Goal: Task Accomplishment & Management: Contribute content

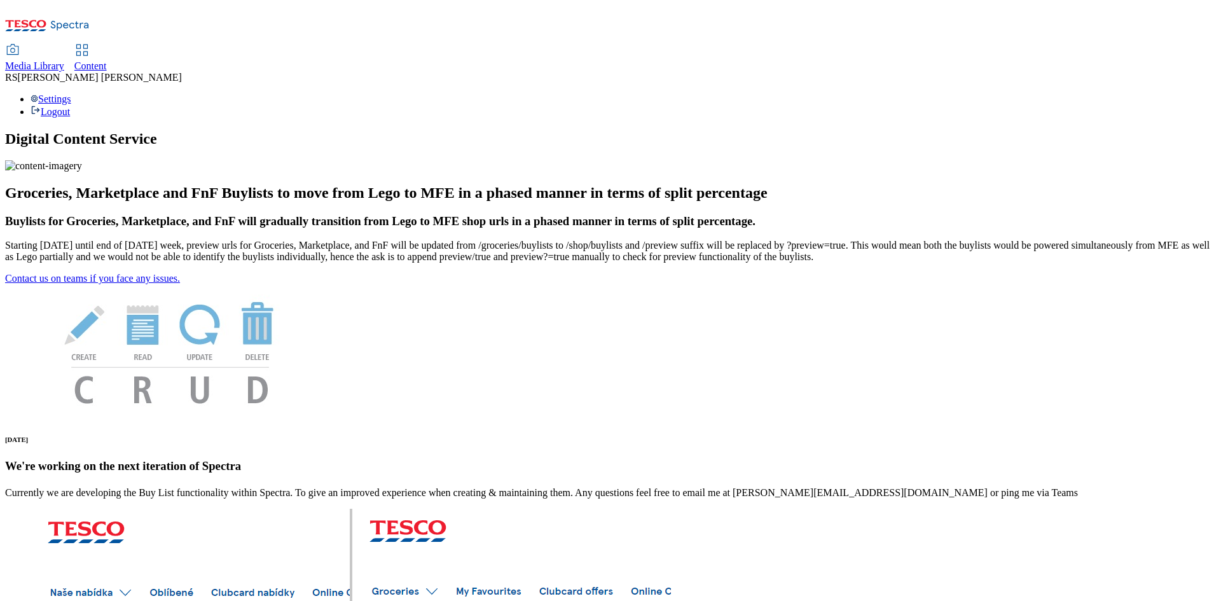
click at [107, 60] on div "Content" at bounding box center [90, 65] width 32 height 11
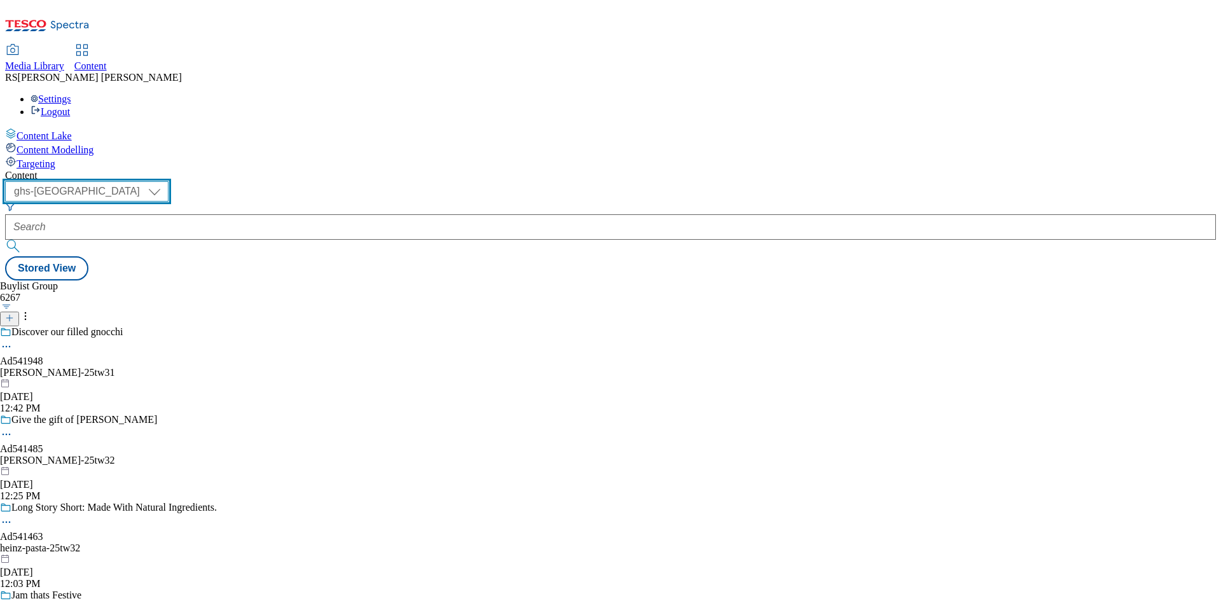
click at [168, 181] on select "ghs-roi ghs-uk" at bounding box center [86, 191] width 163 height 20
select select "ghs-roi"
click at [165, 181] on select "ghs-roi ghs-uk" at bounding box center [86, 191] width 163 height 20
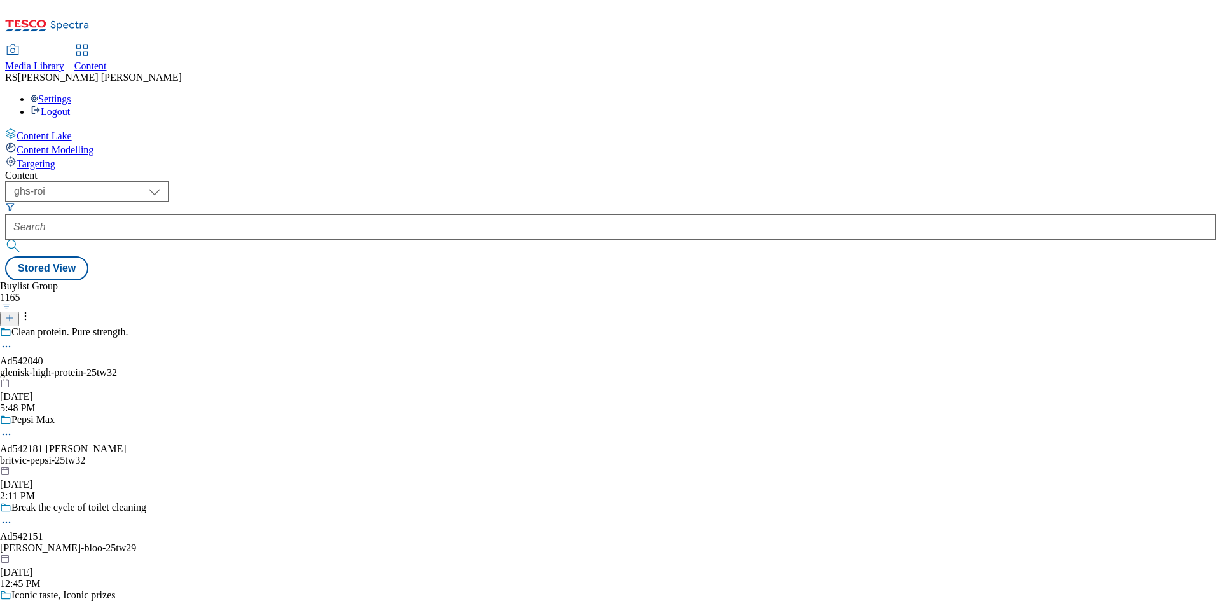
click at [13, 318] on line at bounding box center [9, 318] width 6 height 0
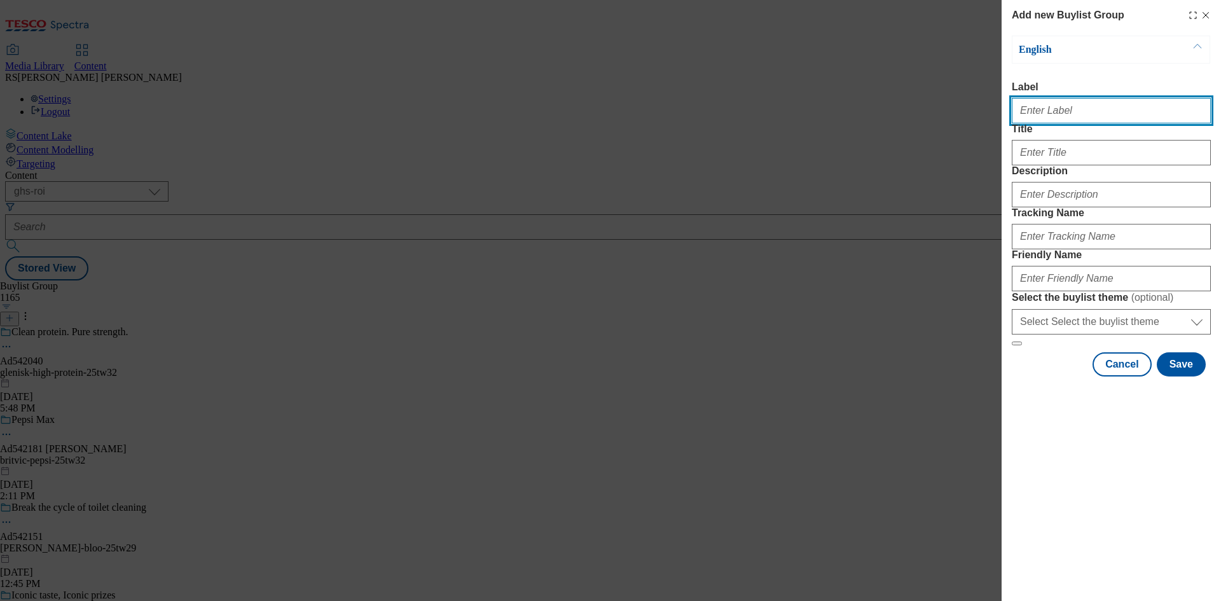
click at [1058, 106] on input "Label" at bounding box center [1110, 110] width 199 height 25
paste input "542319"
type input "Ad542319"
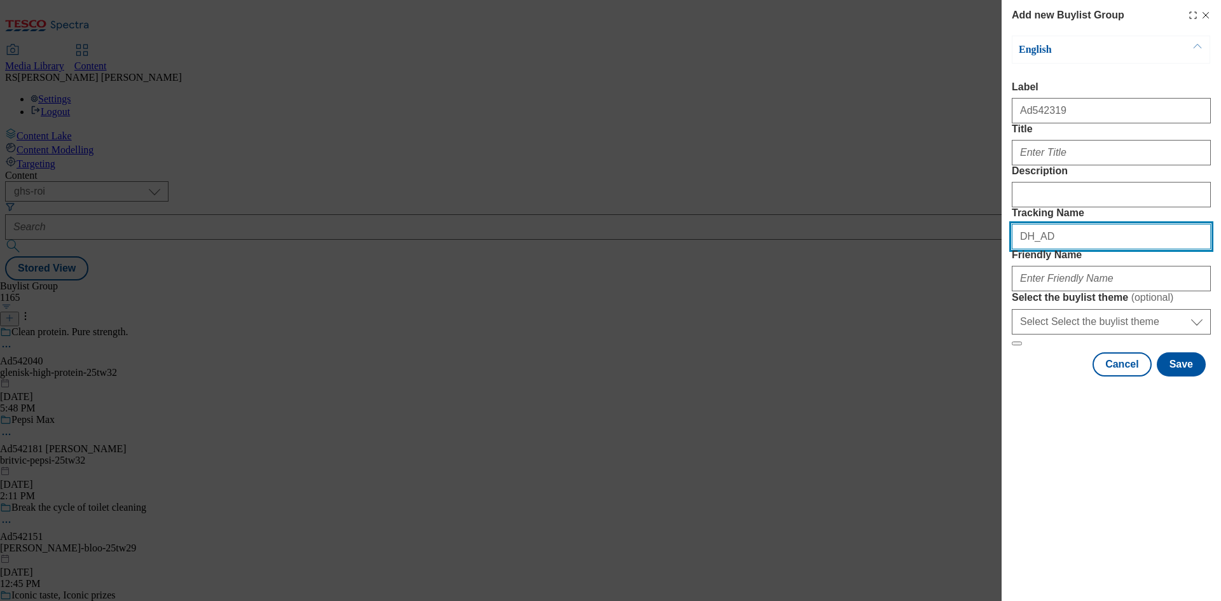
paste input "542319"
type input "DH_AD542319"
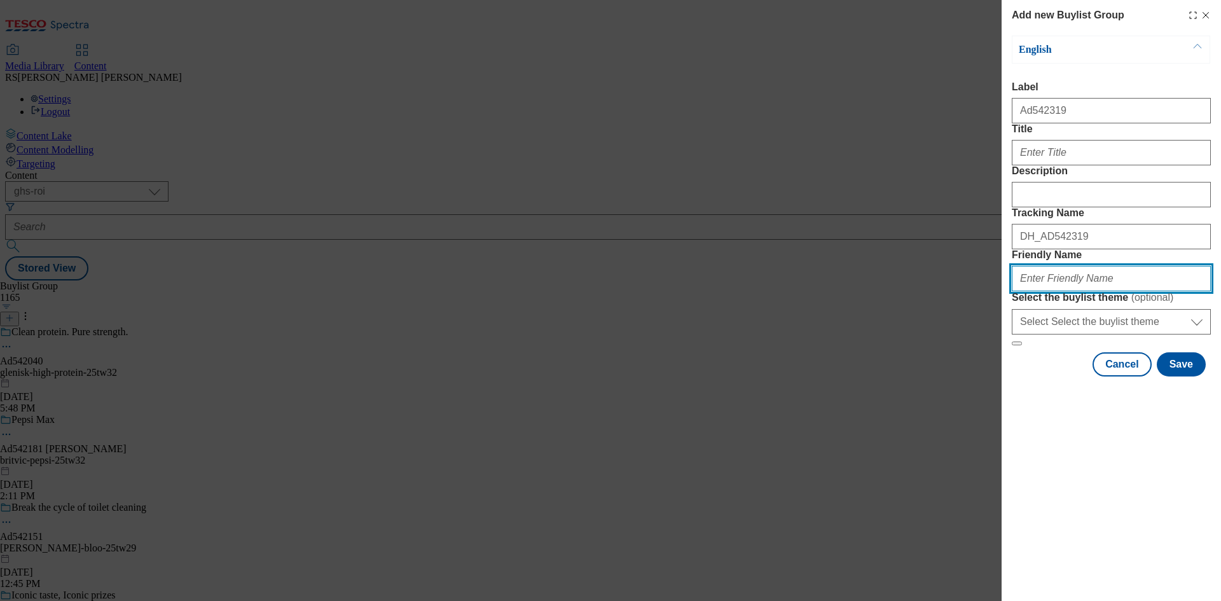
paste input "kelloggs-rice-krispies-25tw32"
type input "kelloggs-rice-krispies-25tw32"
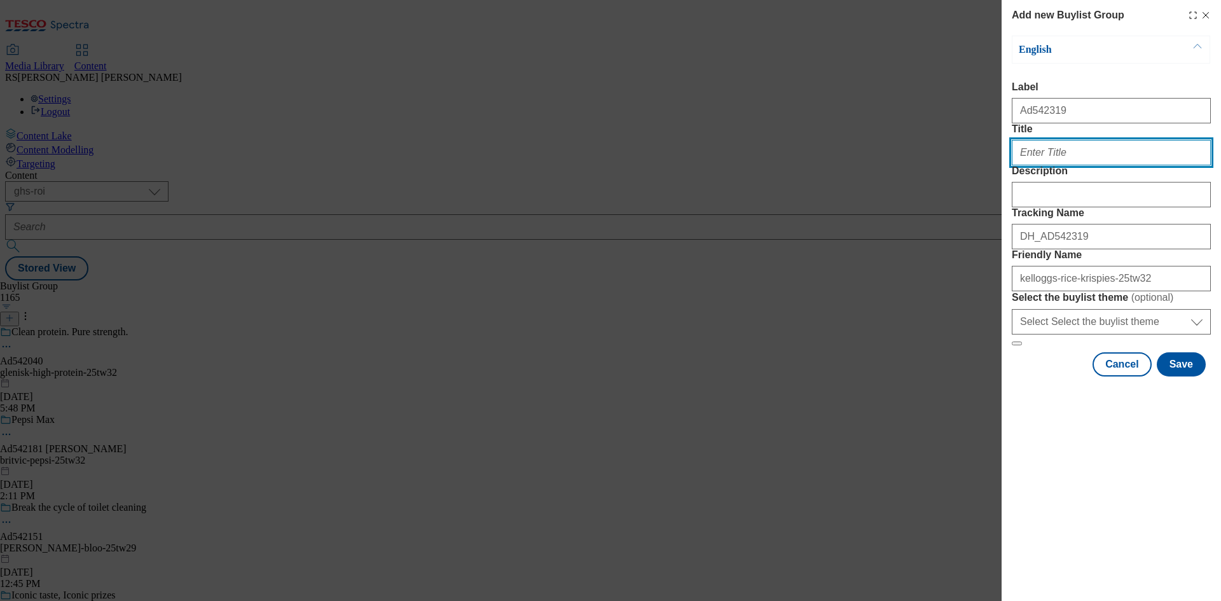
click at [1087, 165] on input "Title" at bounding box center [1110, 152] width 199 height 25
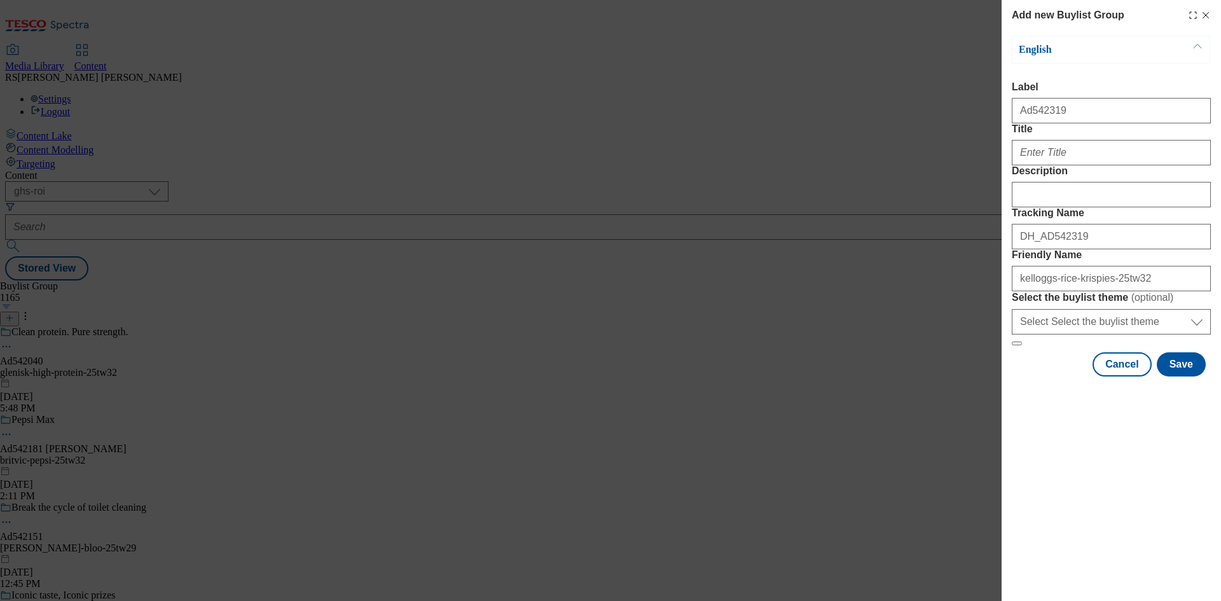
click at [1072, 541] on div "Add new Buylist Group English Label Ad542319 Title Description Tracking Name DH…" at bounding box center [1110, 300] width 219 height 601
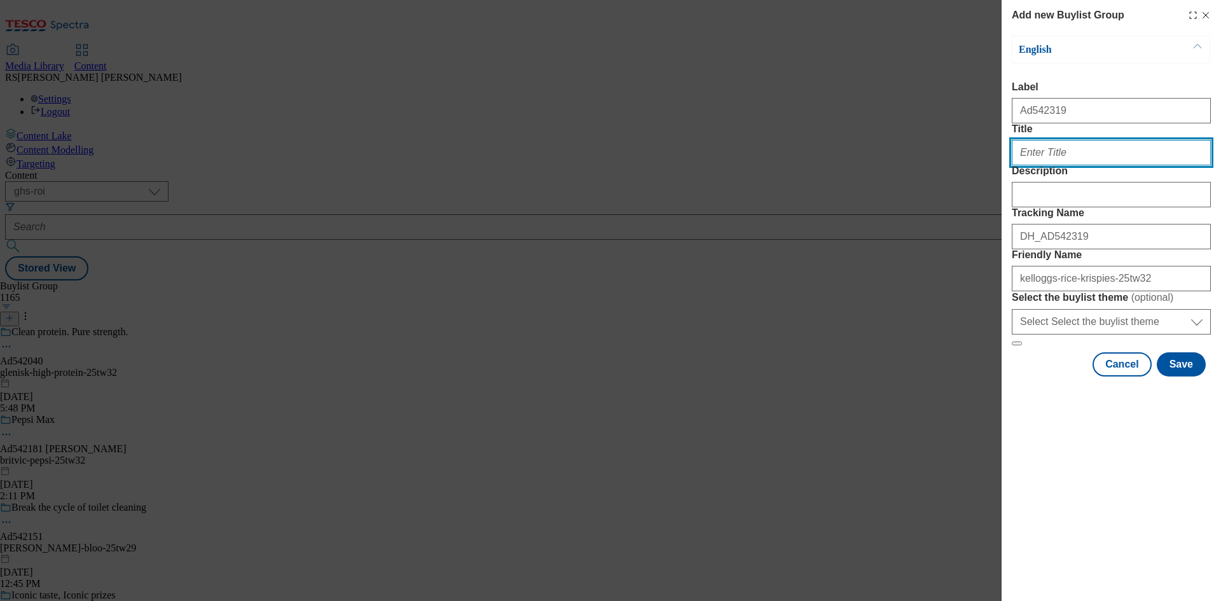
click at [1114, 165] on input "Title" at bounding box center [1110, 152] width 199 height 25
paste input "Frightfully ooey irresistibly gooey"
type input "Frightfully ooey irresistibly gooey"
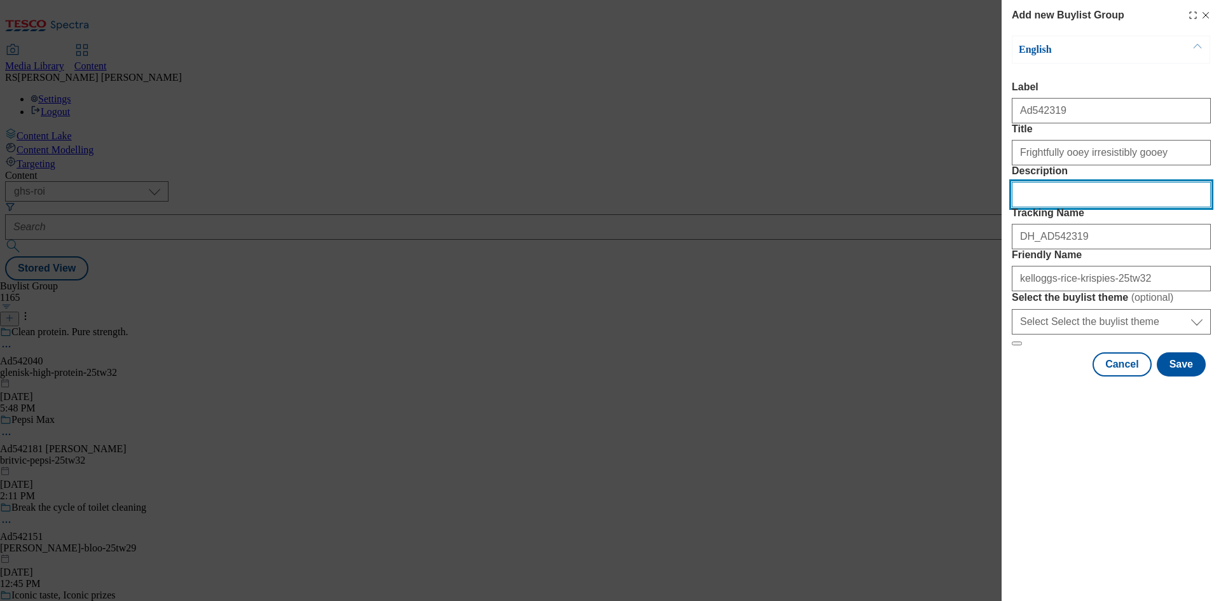
click at [1106, 207] on input "Description" at bounding box center [1110, 194] width 199 height 25
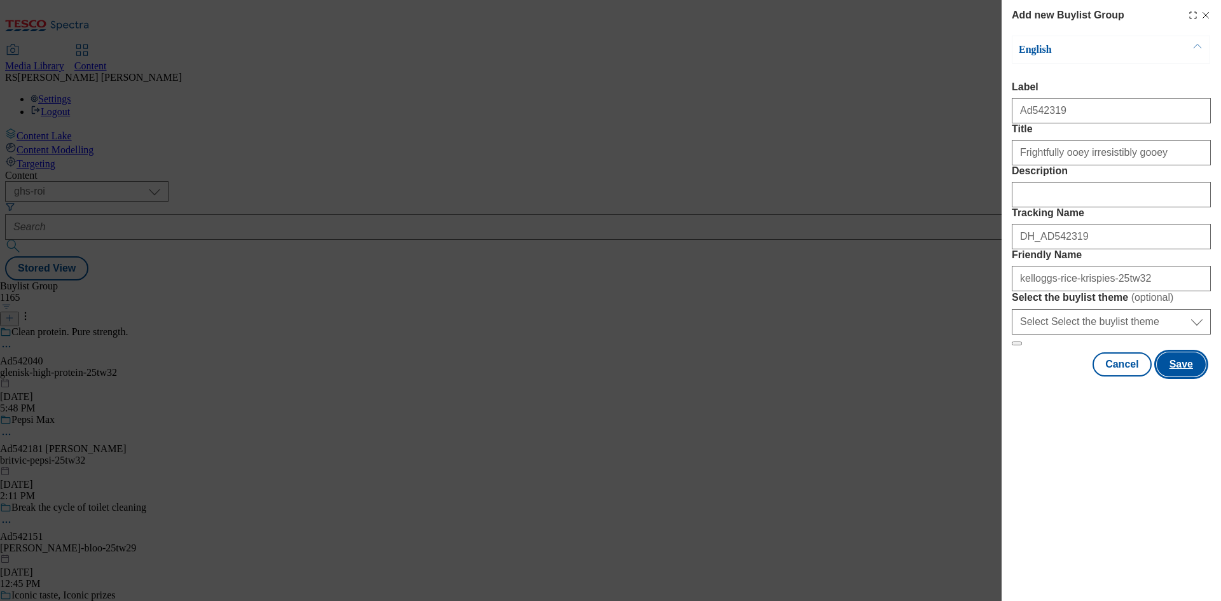
click at [1194, 376] on button "Save" at bounding box center [1180, 364] width 49 height 24
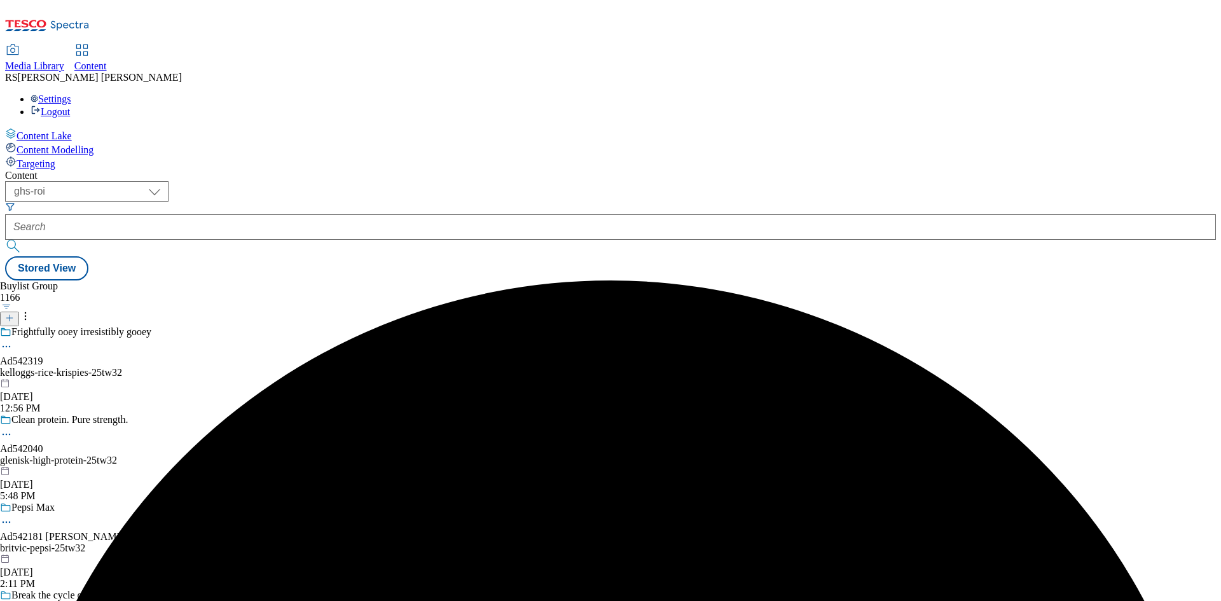
click at [274, 326] on div "Frightfully ooey irresistibly gooey Ad542319 kelloggs-rice-krispies-25tw32 Sep …" at bounding box center [137, 370] width 274 height 88
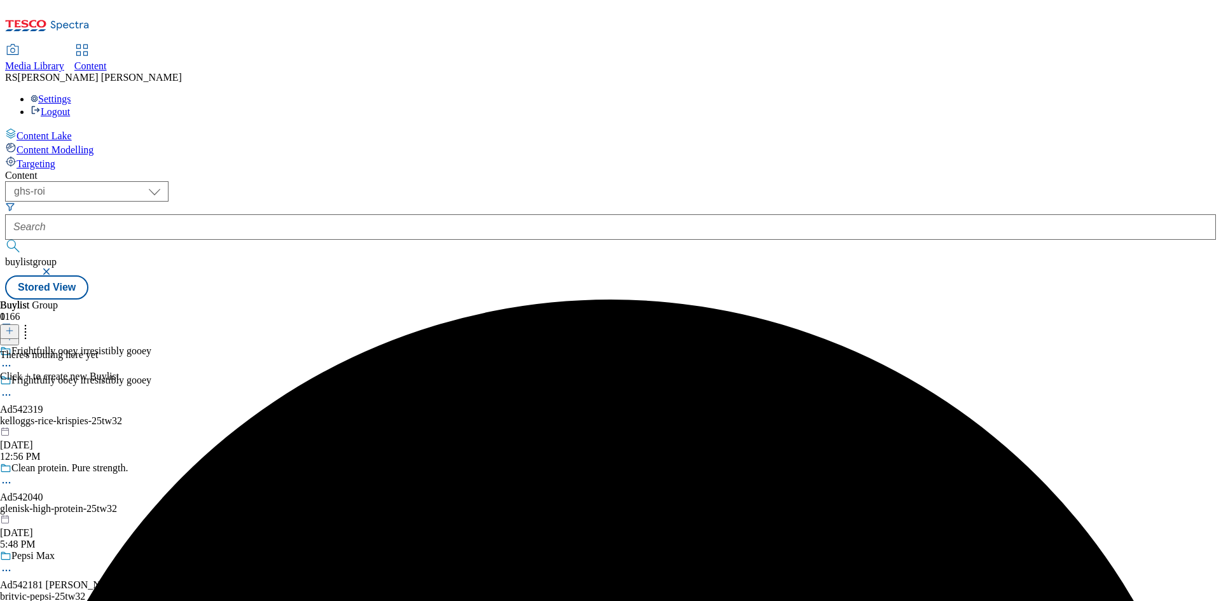
click at [14, 326] on icon at bounding box center [9, 330] width 9 height 9
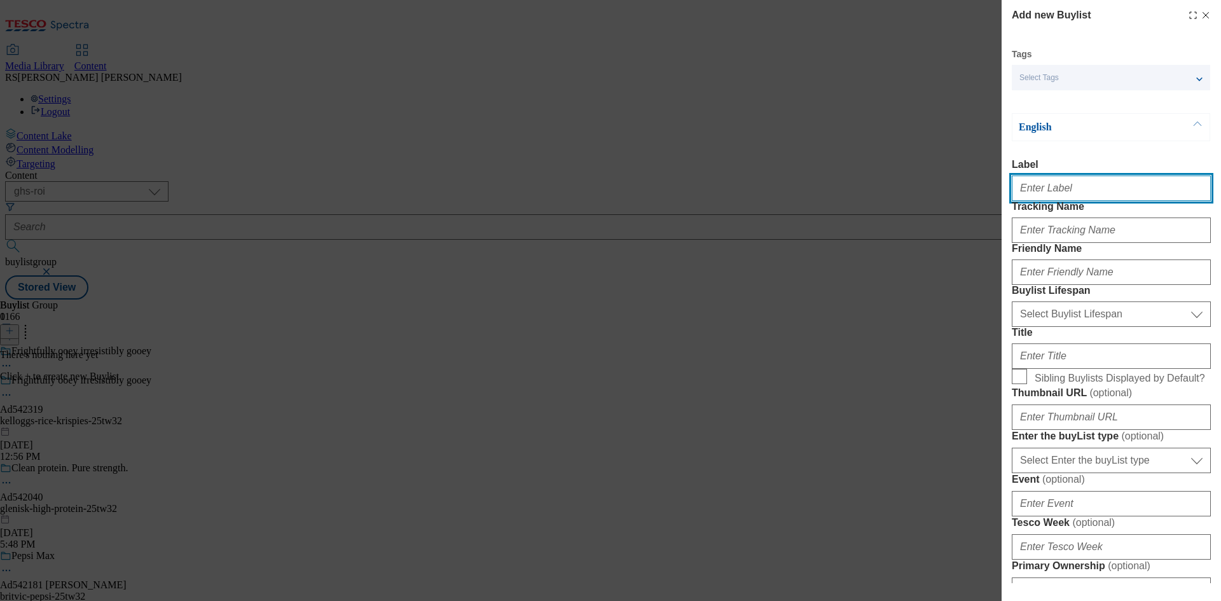
click at [1084, 182] on input "Label" at bounding box center [1110, 187] width 199 height 25
paste input "542319"
type input "Ad542319"
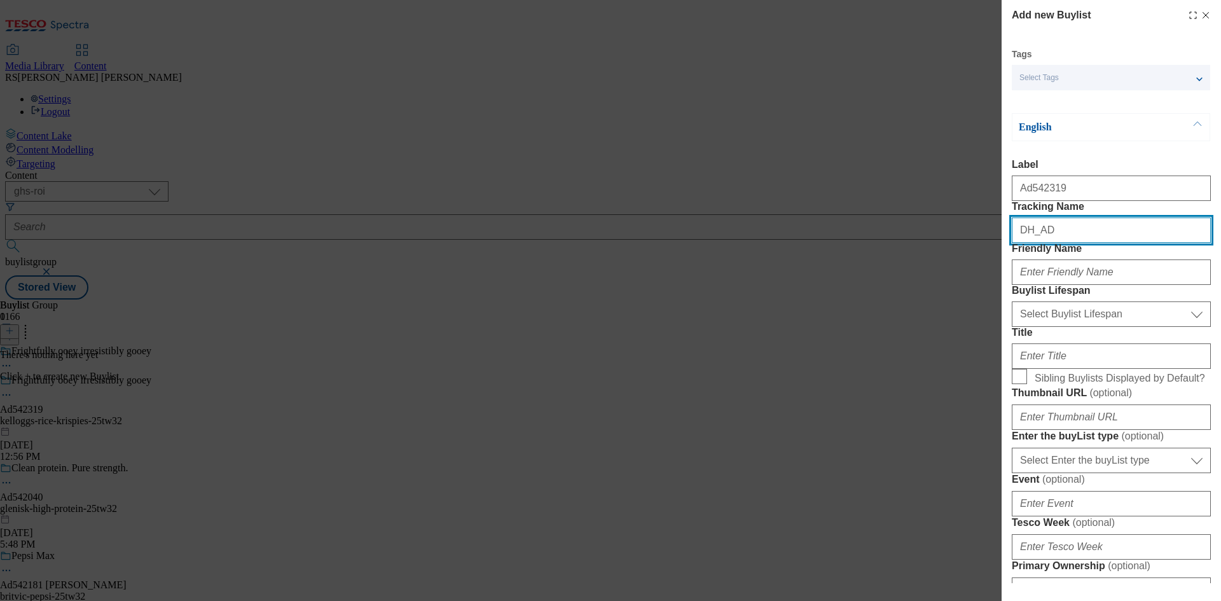
paste input "542319"
type input "DH_AD542319"
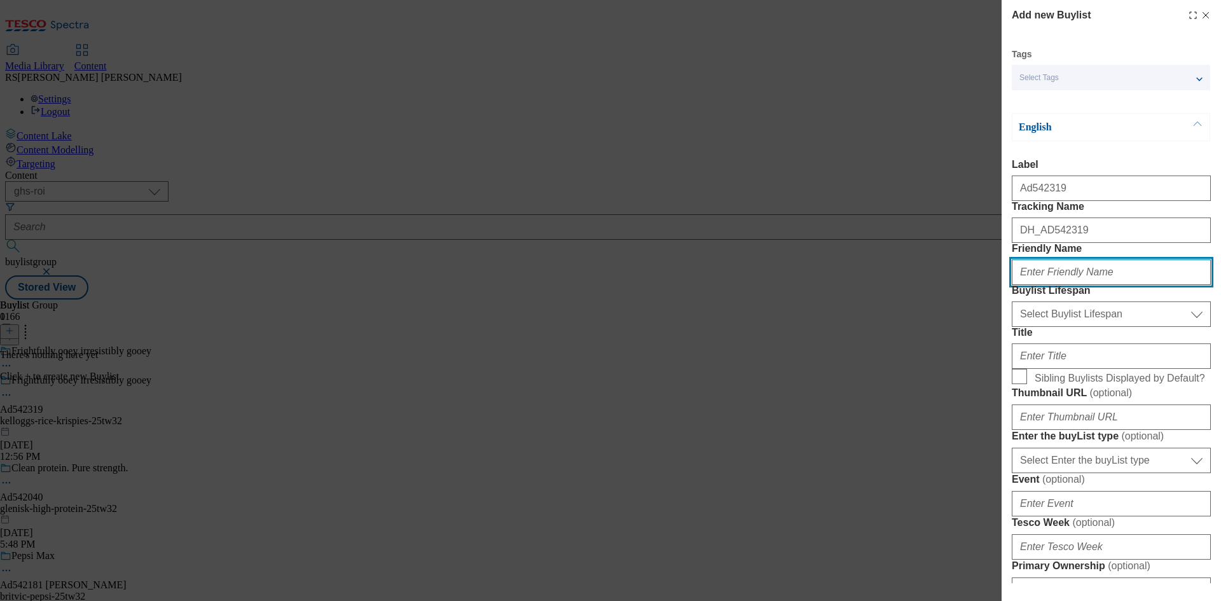
click at [1103, 285] on input "Friendly Name" at bounding box center [1110, 271] width 199 height 25
click at [1151, 285] on input "Friendly Name" at bounding box center [1110, 271] width 199 height 25
paste input "kelloggs"
type input "kelloggs"
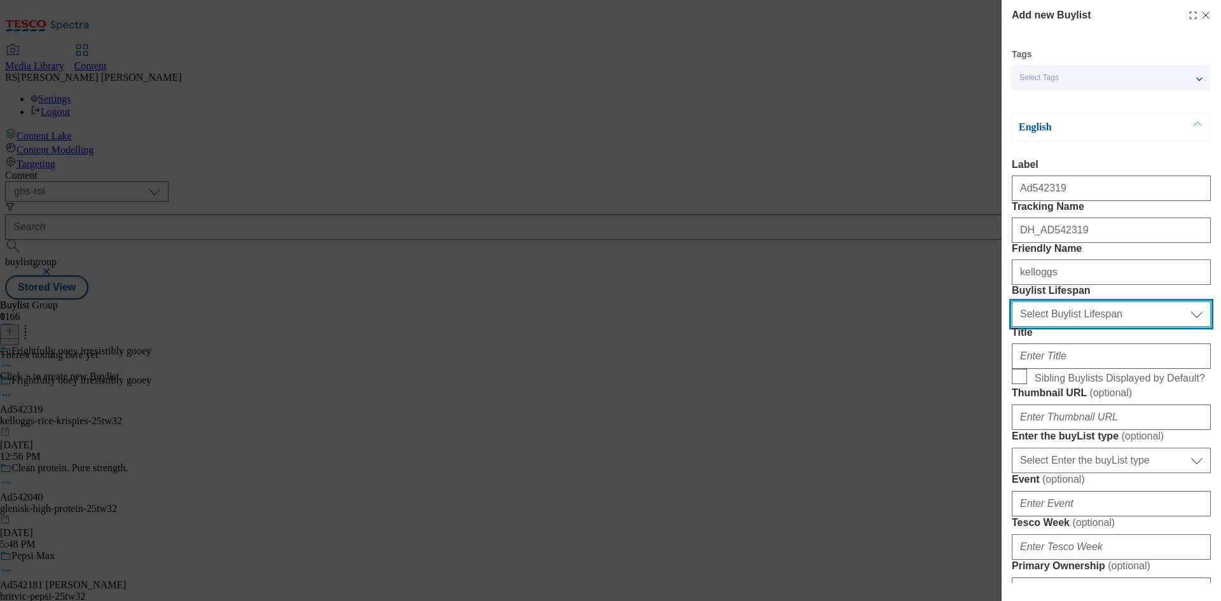
drag, startPoint x: 1125, startPoint y: 385, endPoint x: 1125, endPoint y: 392, distance: 7.6
click at [1125, 327] on select "Select Buylist Lifespan evergreen seasonal tactical" at bounding box center [1110, 313] width 199 height 25
select select "tactical"
click at [1011, 327] on select "Select Buylist Lifespan evergreen seasonal tactical" at bounding box center [1110, 313] width 199 height 25
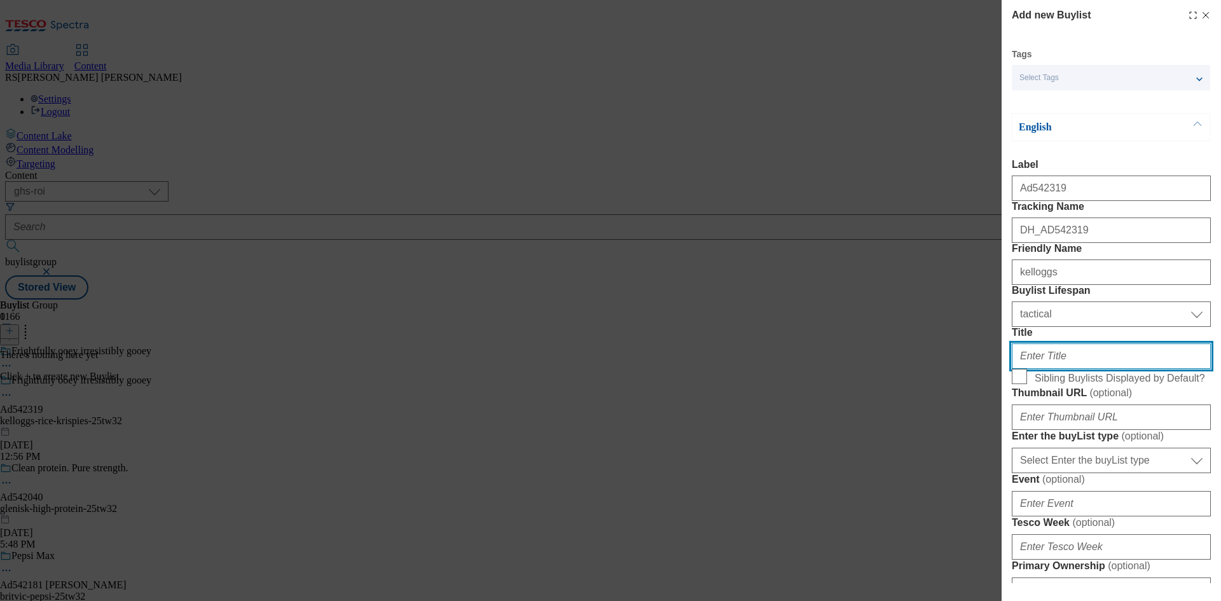
click at [1064, 369] on input "Title" at bounding box center [1110, 355] width 199 height 25
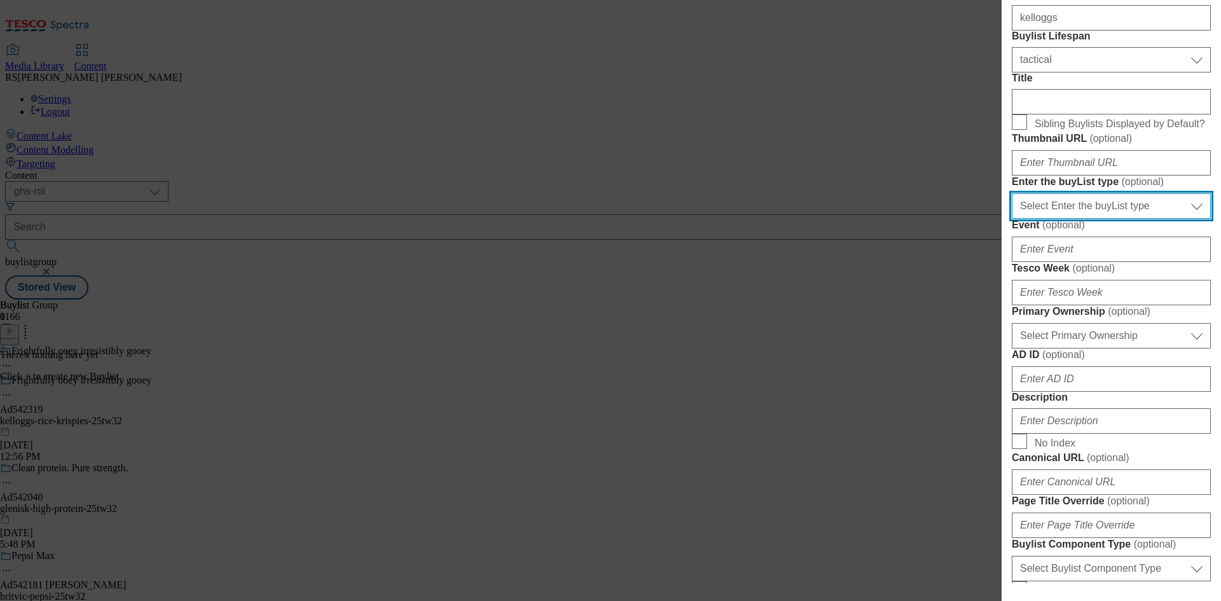
click at [1126, 219] on select "Select Enter the buyList type event supplier funded long term >4 weeks supplier…" at bounding box center [1110, 205] width 199 height 25
select select "supplier funded short term 1-3 weeks"
click at [1011, 219] on select "Select Enter the buyList type event supplier funded long term >4 weeks supplier…" at bounding box center [1110, 205] width 199 height 25
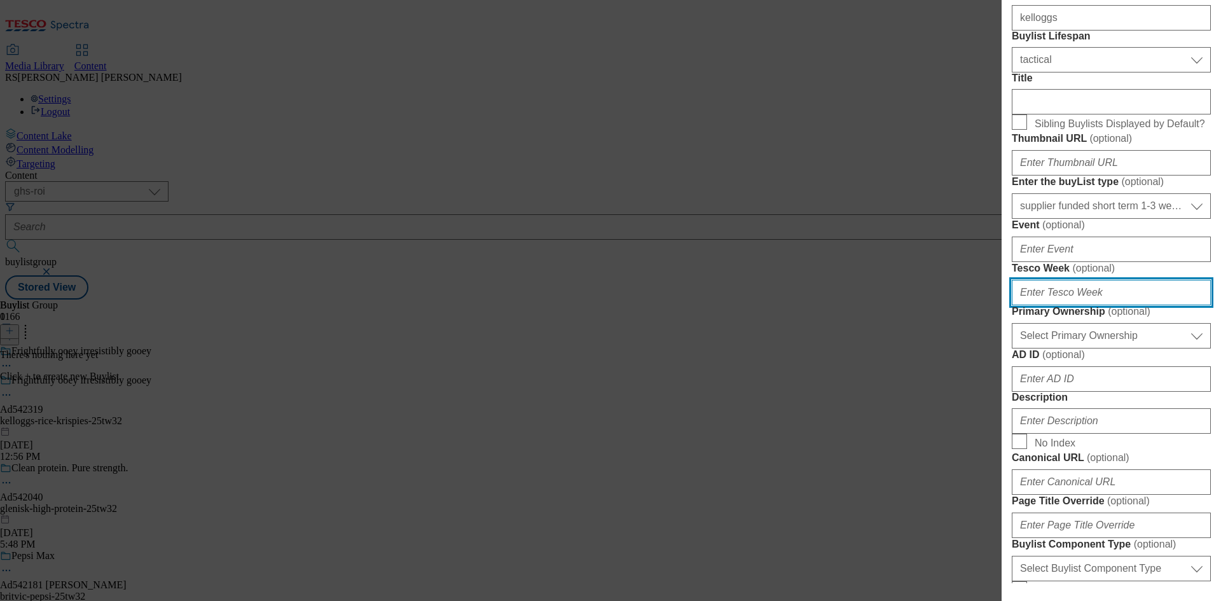
click at [1097, 305] on input "Tesco Week ( optional )" at bounding box center [1110, 292] width 199 height 25
type input "32"
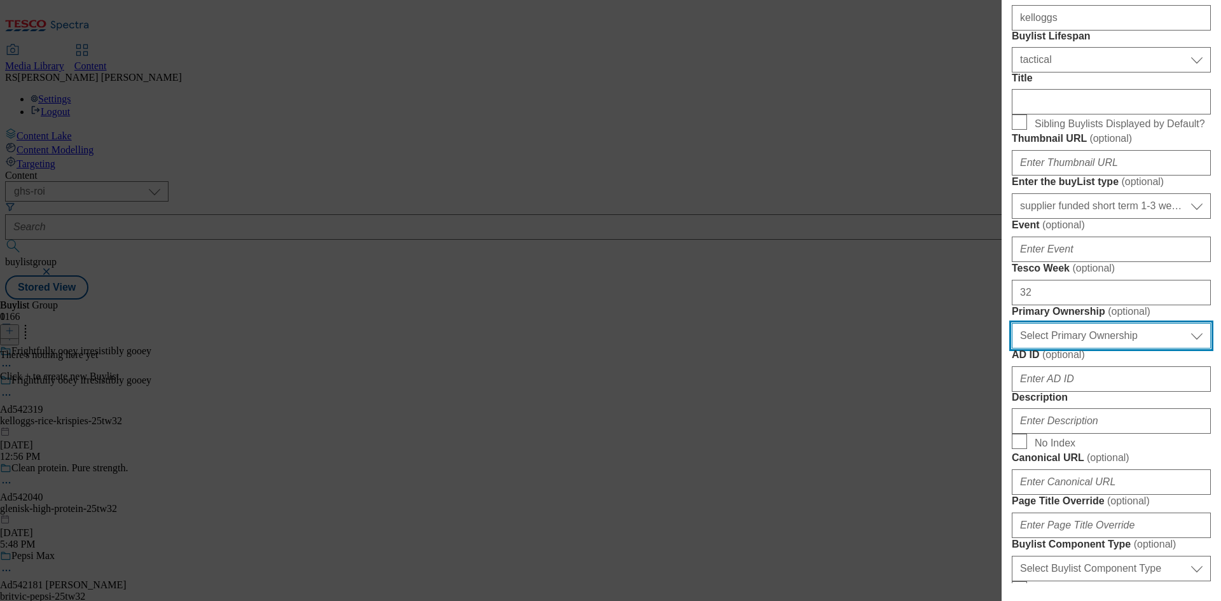
select select "dunnhumby"
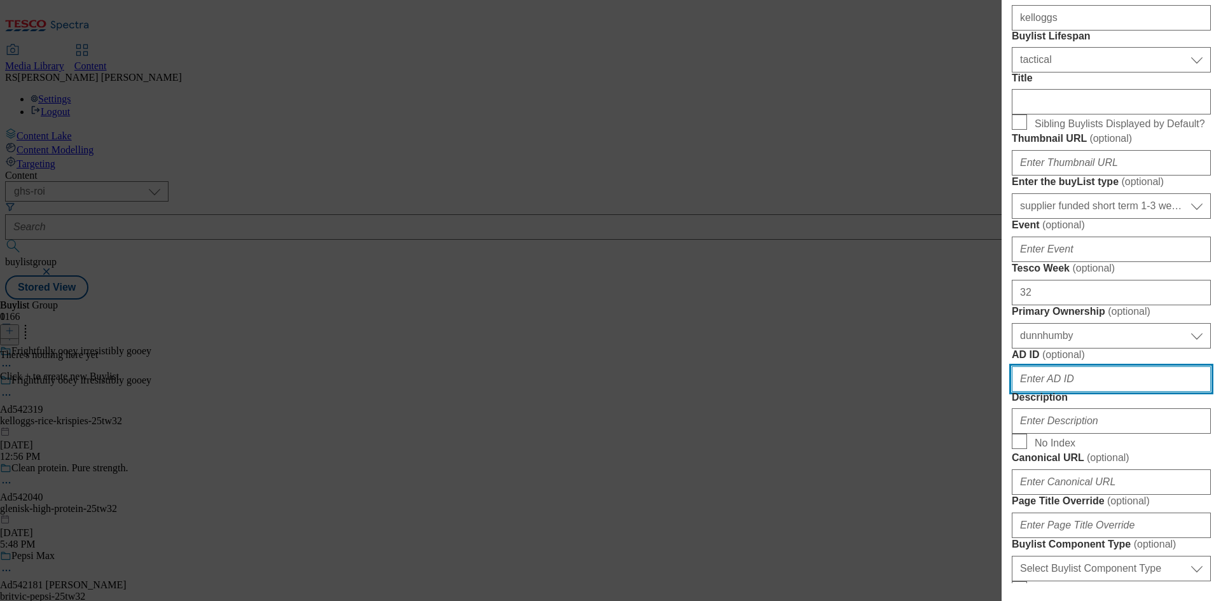
scroll to position [571, 0]
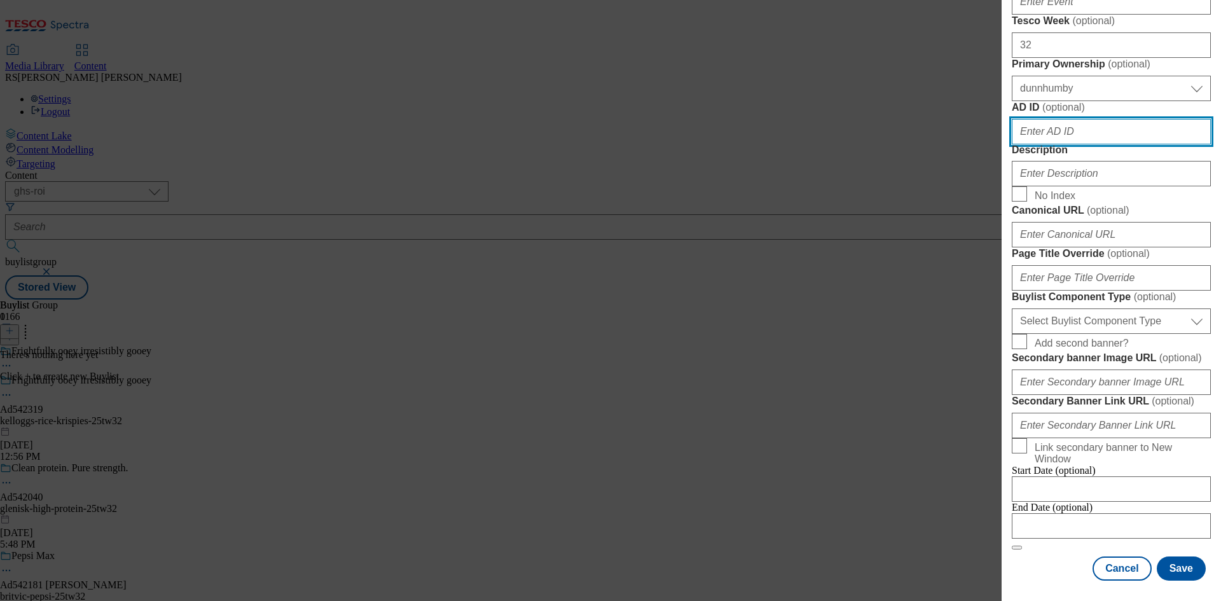
paste input "542319"
type input "542319"
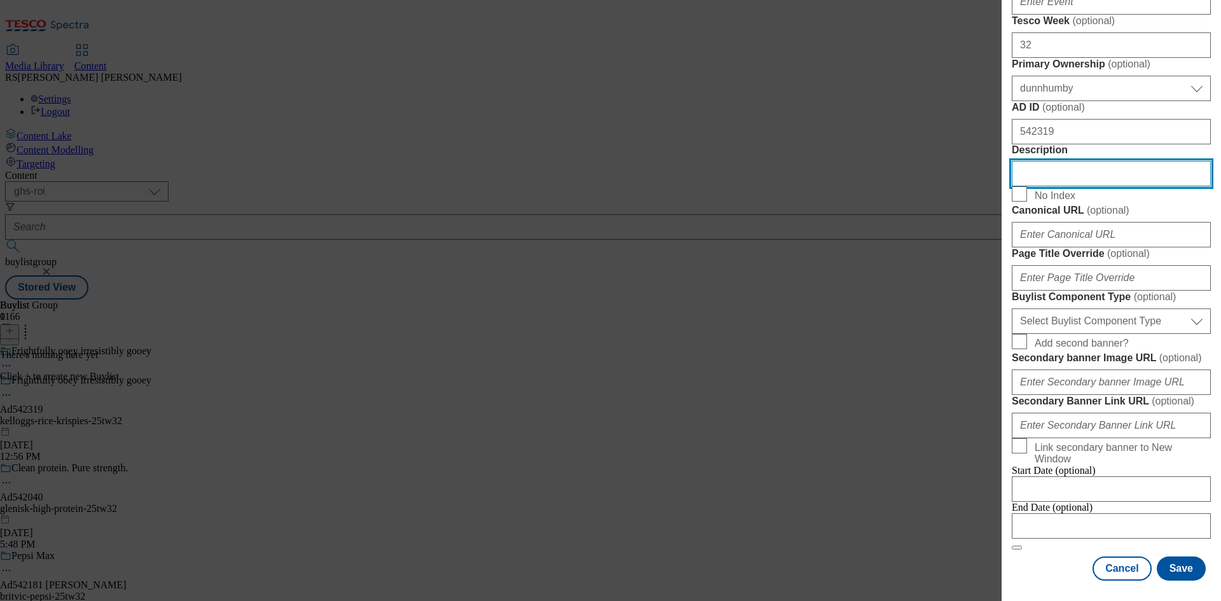
scroll to position [699, 0]
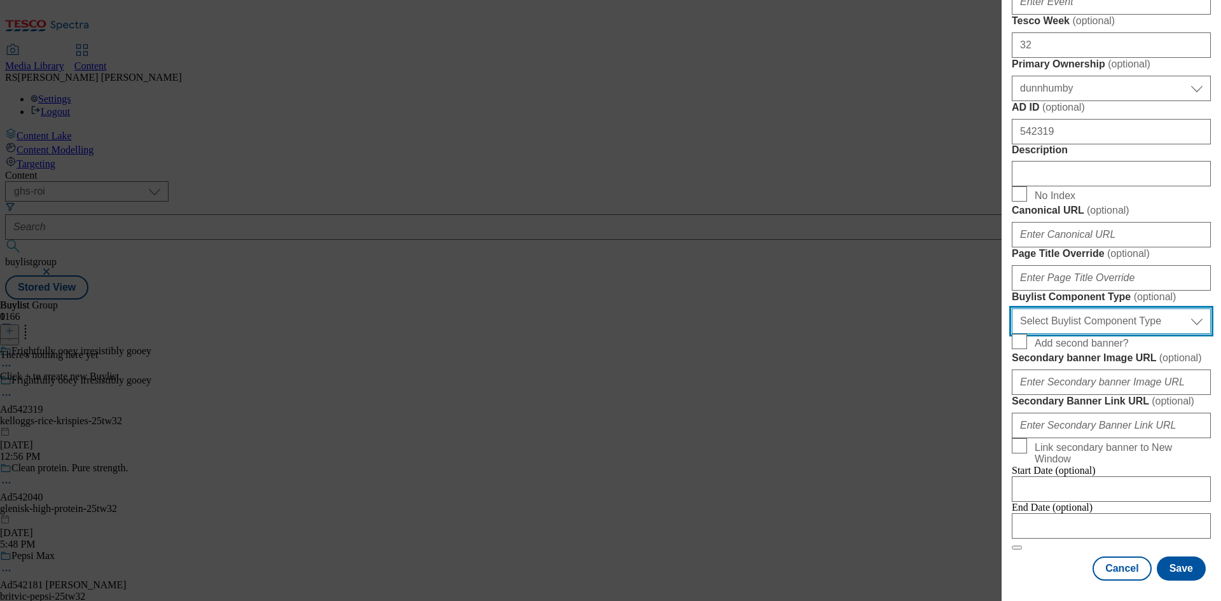
drag, startPoint x: 1130, startPoint y: 460, endPoint x: 1132, endPoint y: 467, distance: 7.2
click at [1130, 334] on select "Select Buylist Component Type Banner Competition Header Meal" at bounding box center [1110, 320] width 199 height 25
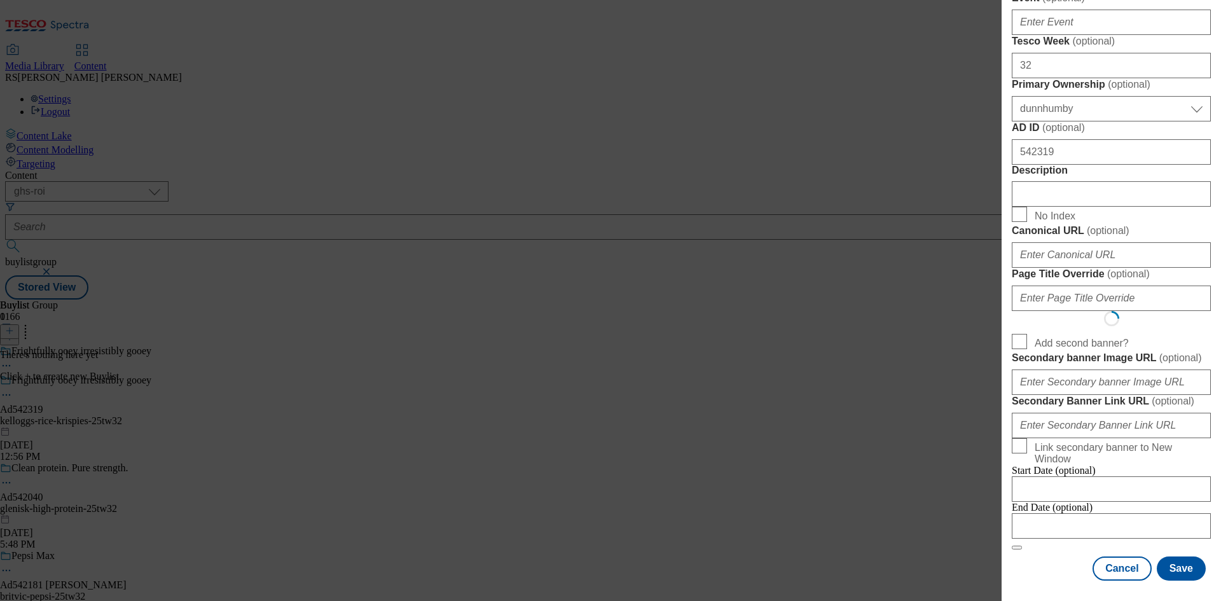
scroll to position [0, 0]
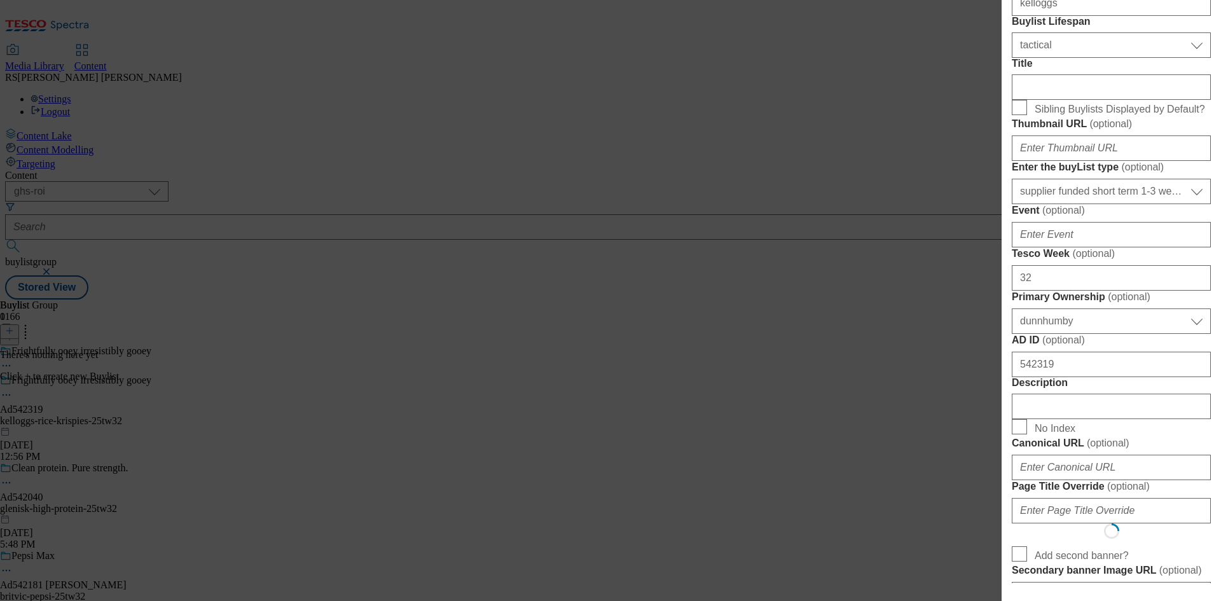
select select "Banner"
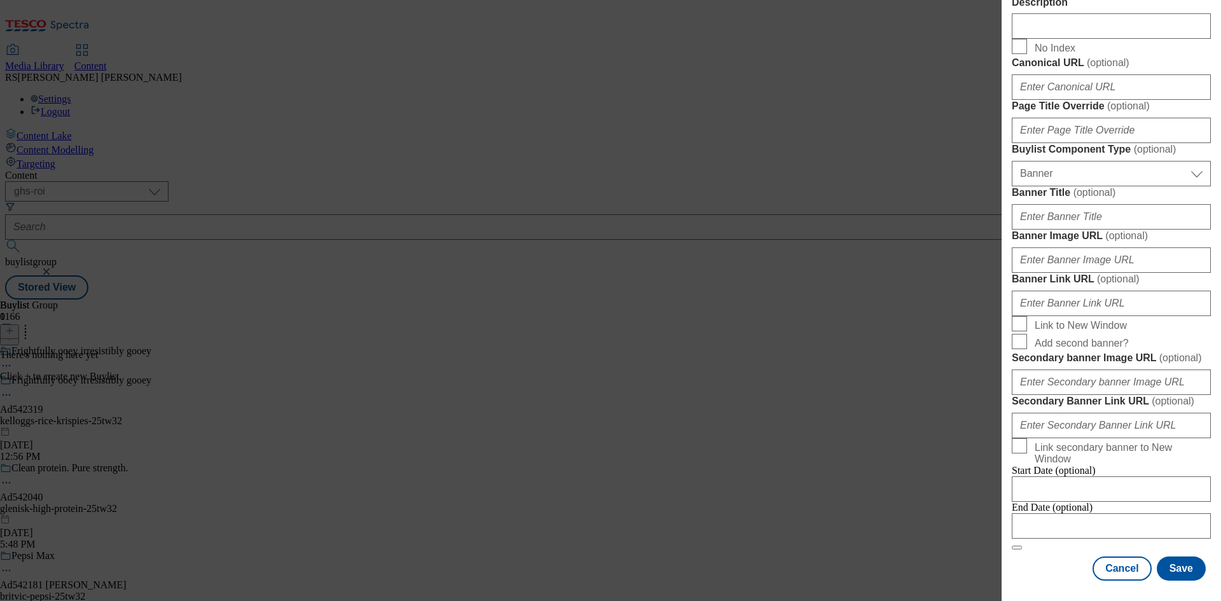
scroll to position [683, 0]
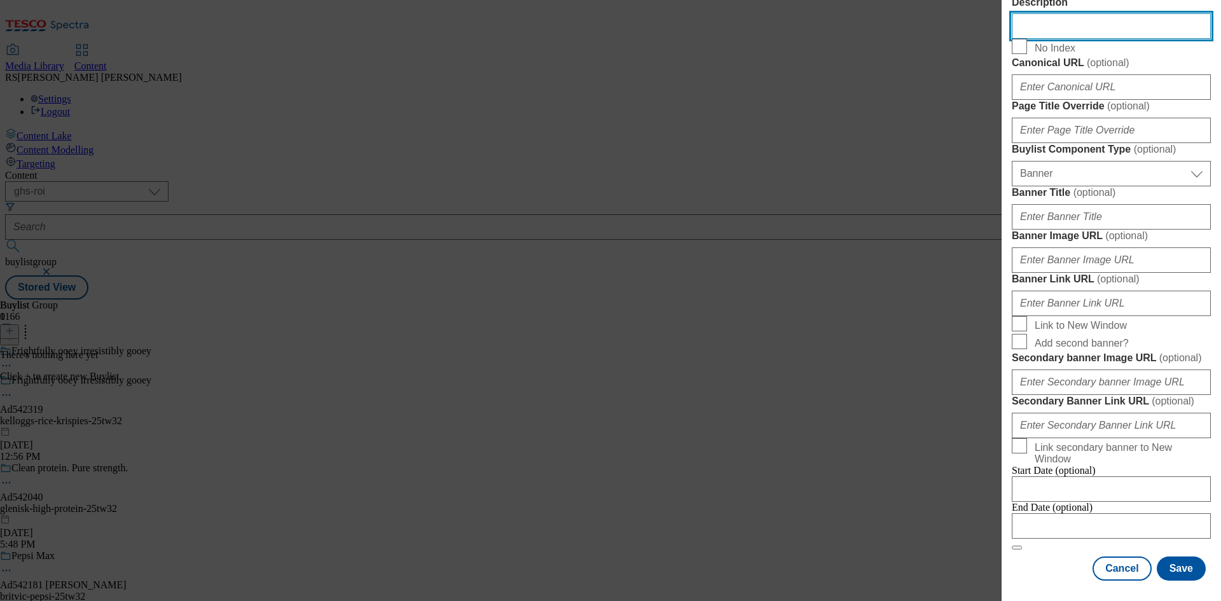
click at [1093, 39] on input "Description" at bounding box center [1110, 25] width 199 height 25
paste input "Frightfully ooey Irresistibly gooey"
type input "Frightfully ooey Irresistibly gooey"
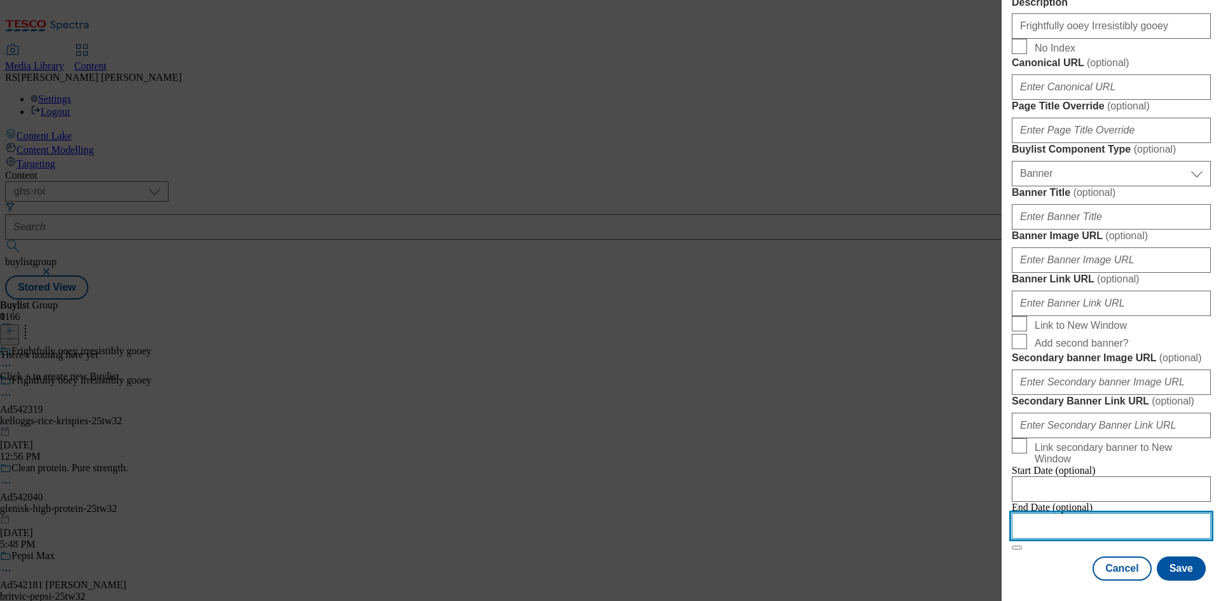
click at [1104, 514] on input "Modal" at bounding box center [1110, 525] width 199 height 25
select select "2025"
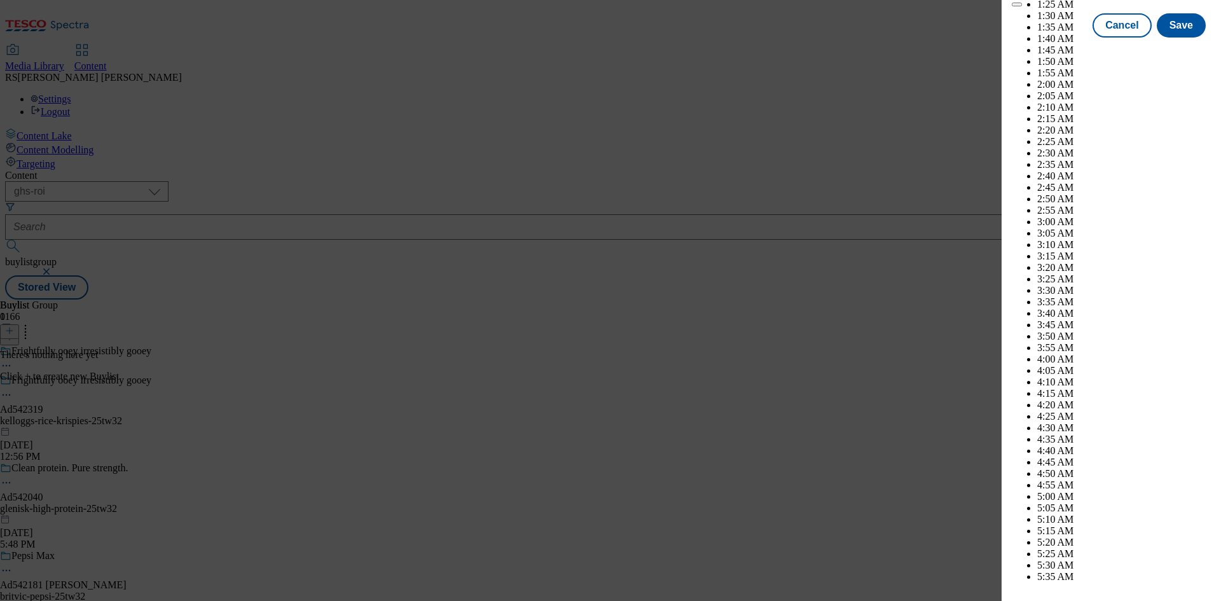
scroll to position [3635, 0]
select select "December"
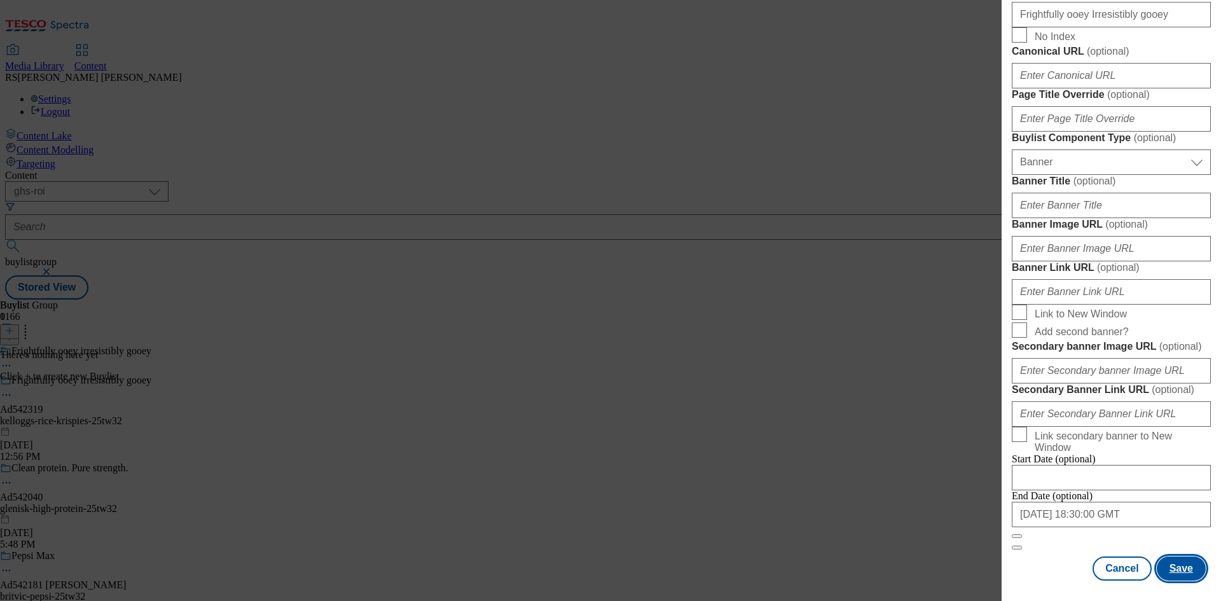
click at [1175, 565] on button "Save" at bounding box center [1180, 568] width 49 height 24
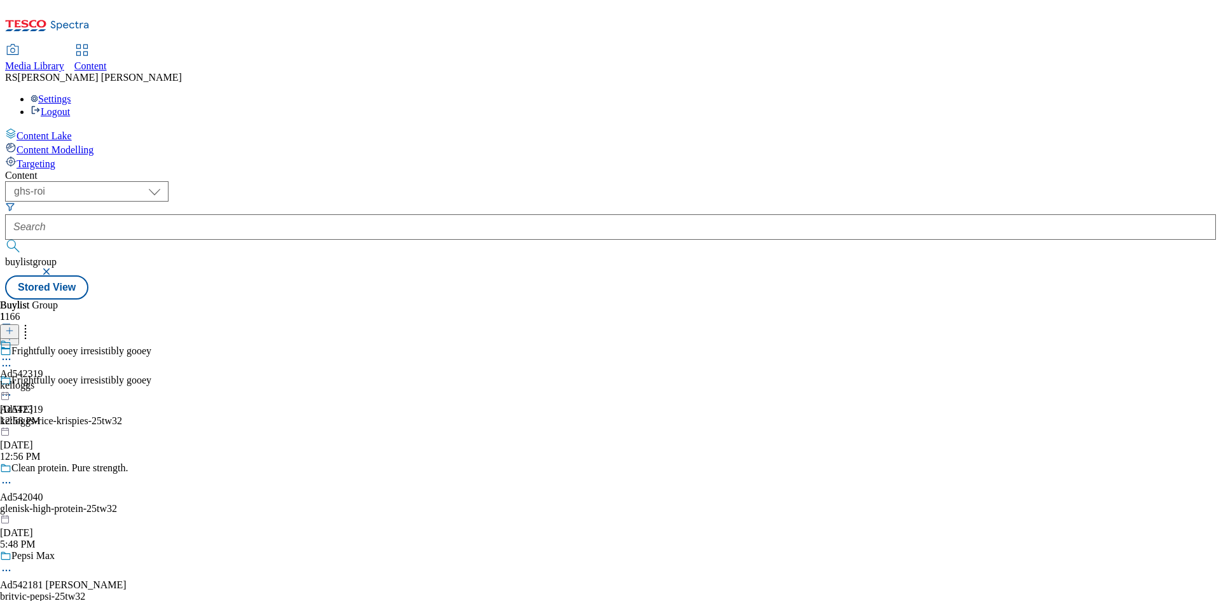
click at [872, 299] on div "Buylist Group 1166 Frightfully ooey irresistibly gooey Frightfully ooey irresis…" at bounding box center [610, 299] width 1210 height 0
click at [13, 388] on icon at bounding box center [6, 394] width 13 height 13
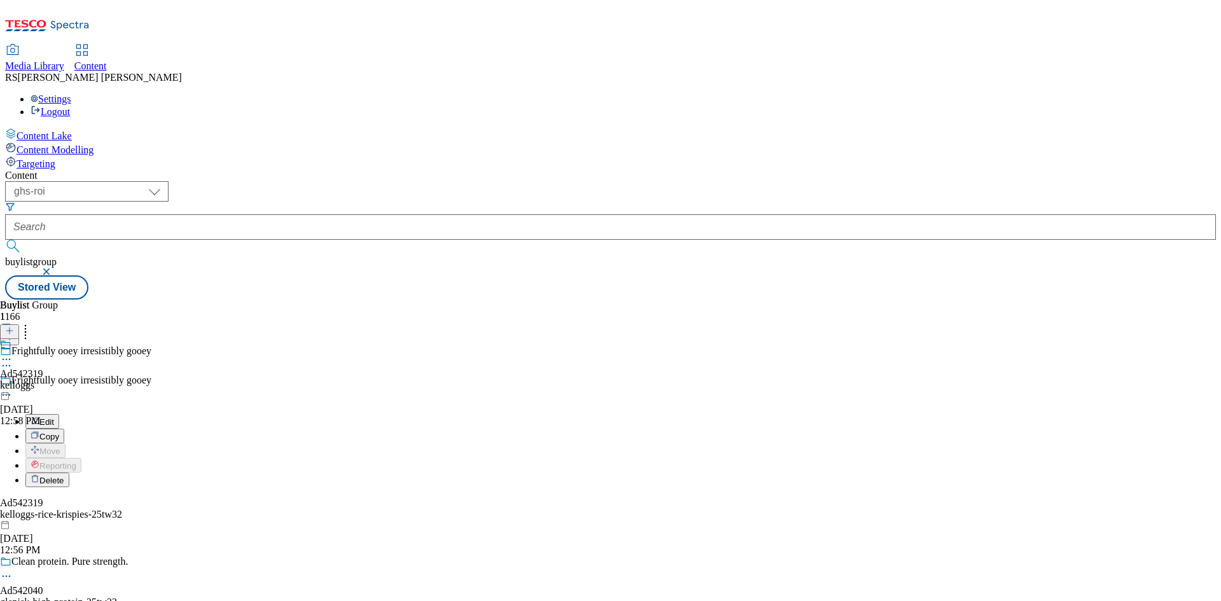
click at [54, 417] on span "Edit" at bounding box center [46, 422] width 15 height 10
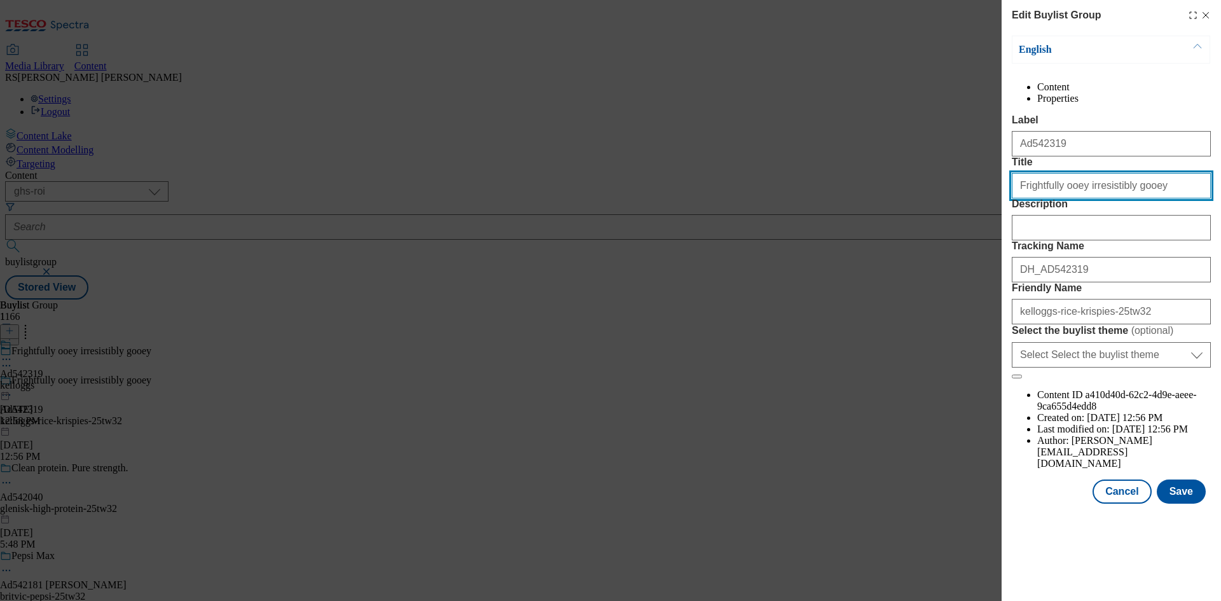
drag, startPoint x: 1149, startPoint y: 233, endPoint x: 816, endPoint y: 253, distance: 333.1
click at [816, 253] on div "Edit Buylist Group English Content Properties Label Ad542319 Title Frightfully …" at bounding box center [610, 300] width 1221 height 601
paste input "Beware! Rice Krispies Squares Turn Scar"
type input "Beware! Rice Krispies Squares Turn Scary"
click at [1182, 503] on button "Save" at bounding box center [1180, 491] width 49 height 24
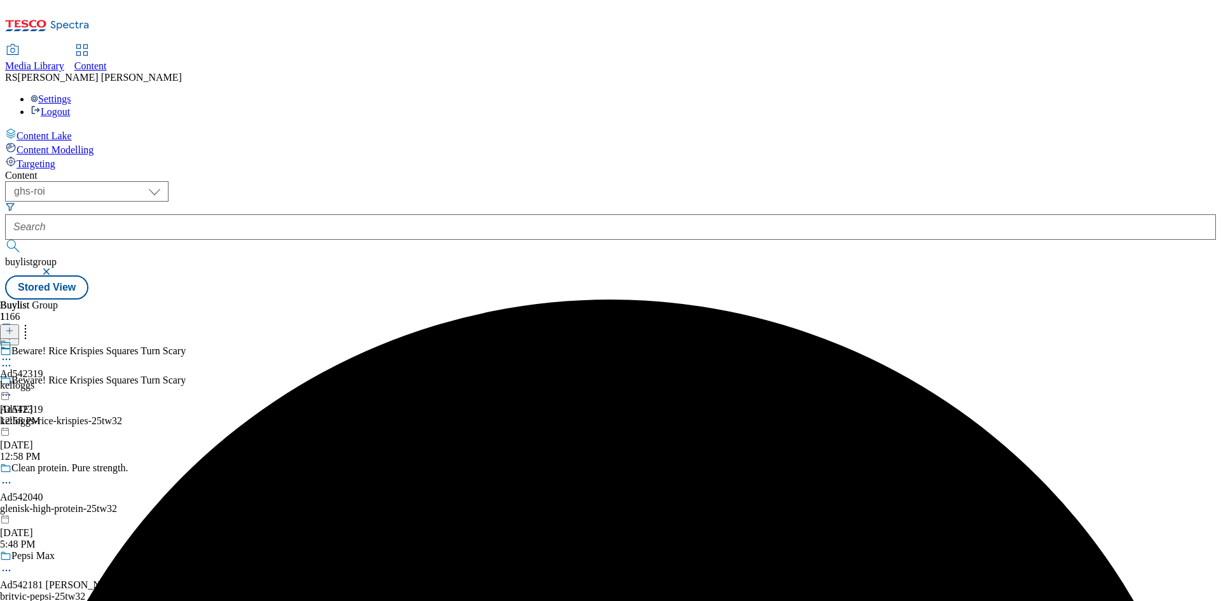
click at [43, 380] on div "kelloggs" at bounding box center [21, 385] width 43 height 11
click at [13, 331] on line at bounding box center [9, 331] width 6 height 0
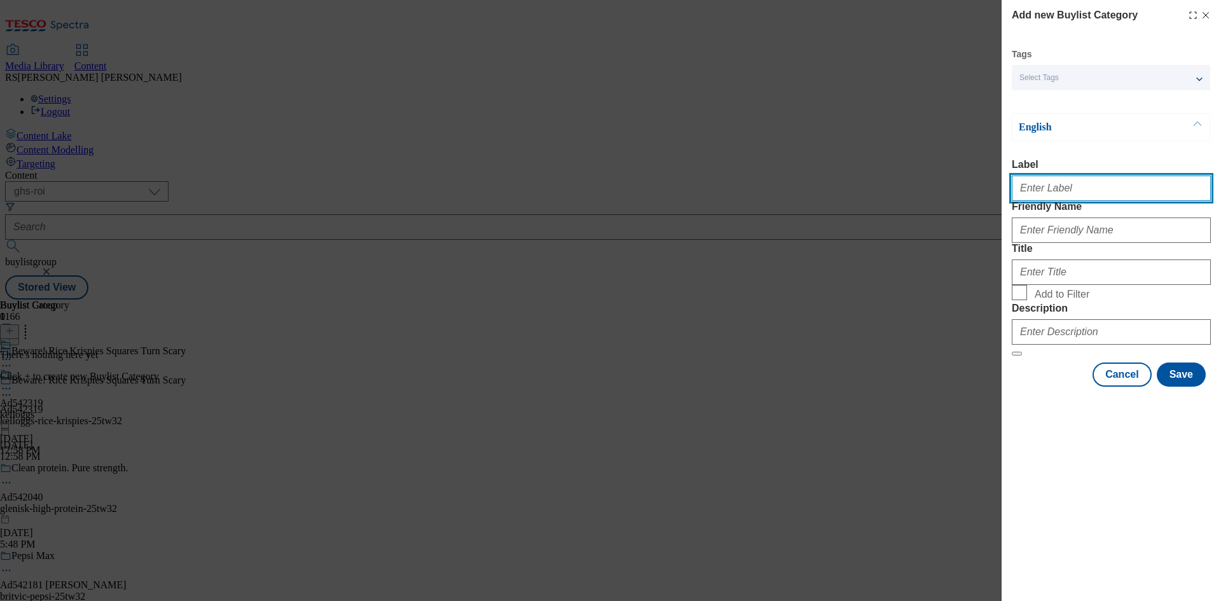
click at [1075, 188] on input "Label" at bounding box center [1110, 187] width 199 height 25
paste input "542319"
type input "Ad542319"
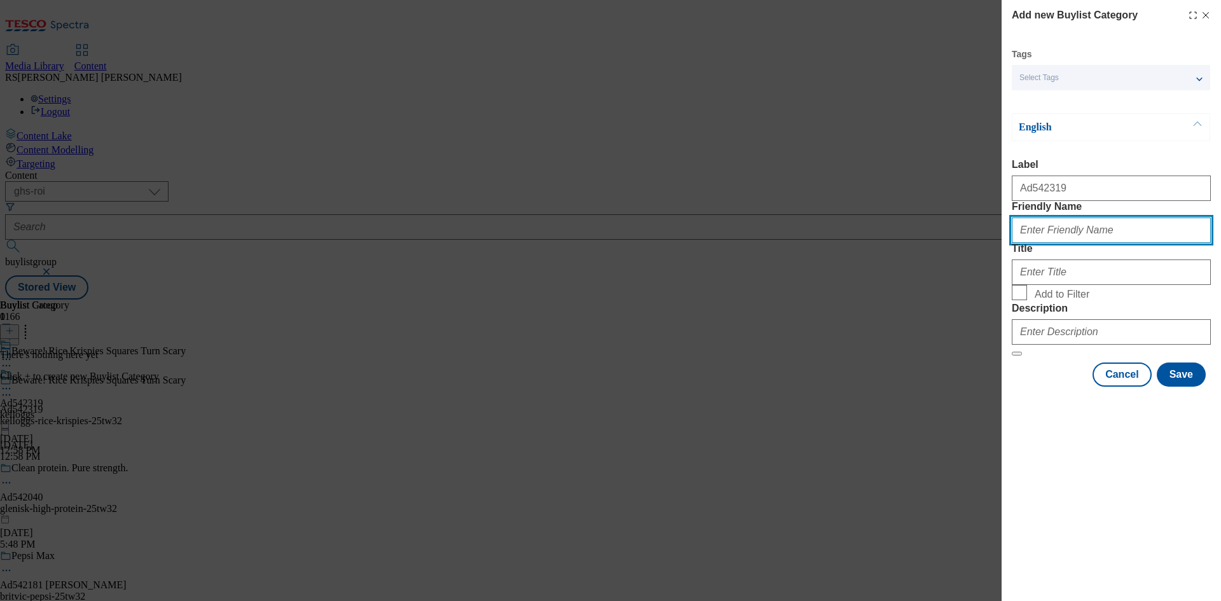
click at [1166, 243] on input "Friendly Name" at bounding box center [1110, 229] width 199 height 25
paste input "kelloggs-rice-krispies"
type input "kelloggs-rice-krispies"
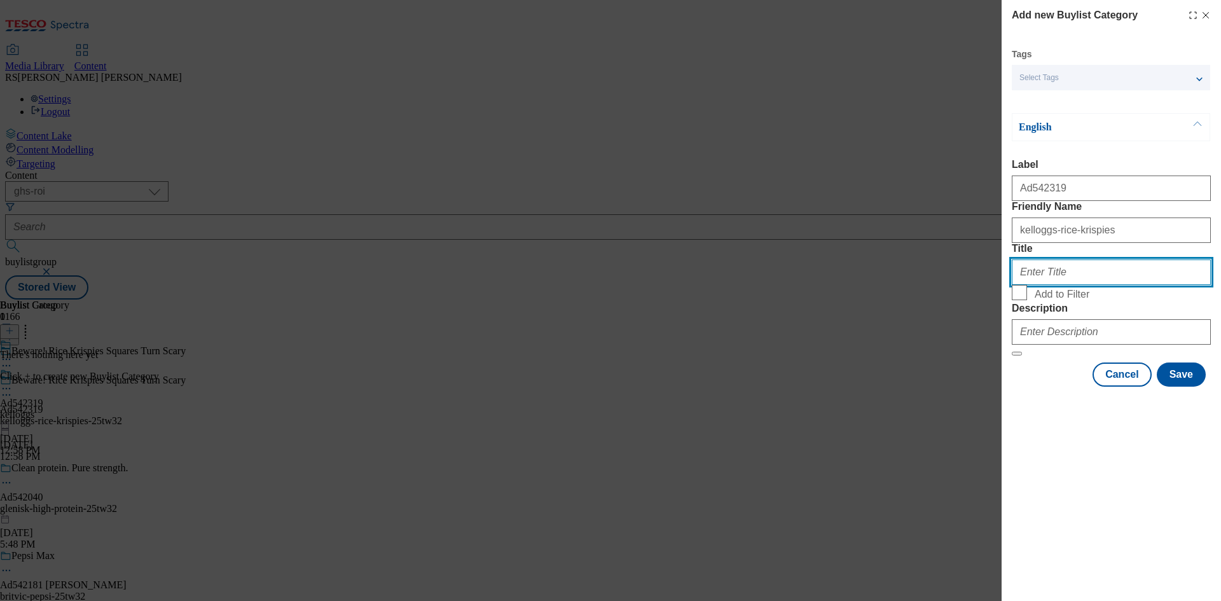
paste input "Kelloggs ROI"
type input "Kelloggs ROI"
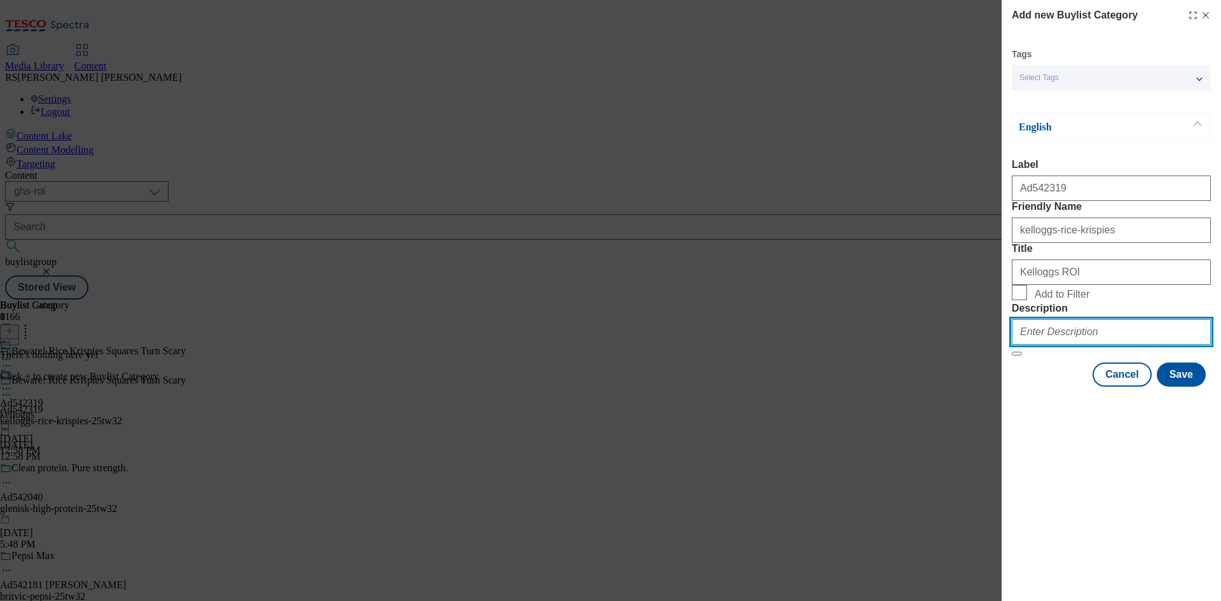
click at [1088, 345] on input "Description" at bounding box center [1110, 331] width 199 height 25
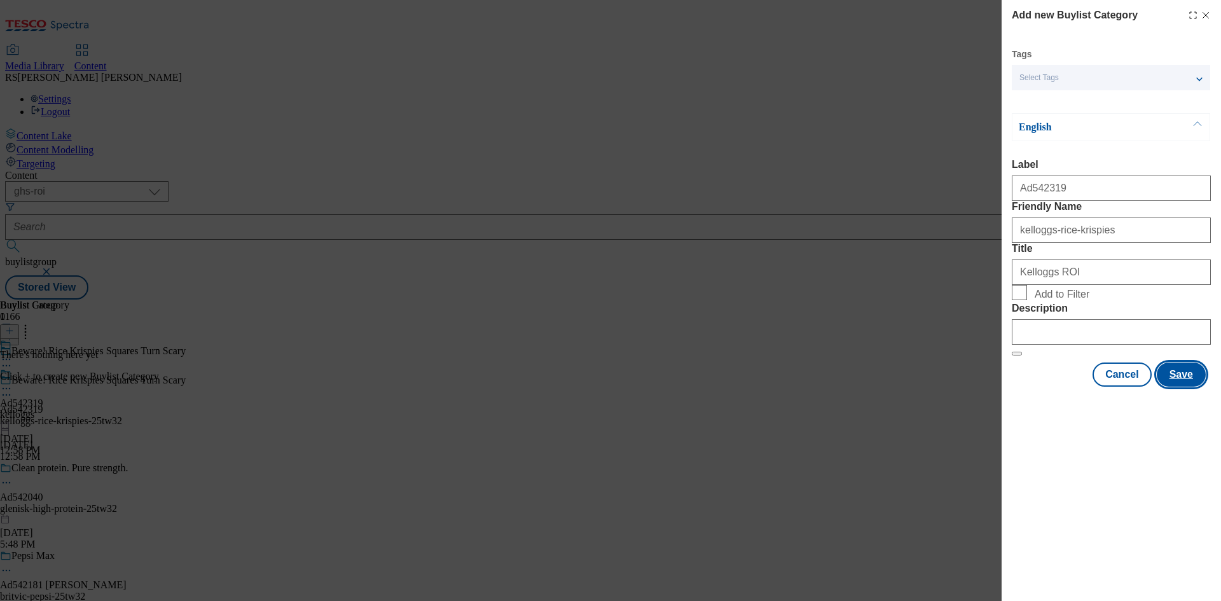
click at [1196, 387] on button "Save" at bounding box center [1180, 374] width 49 height 24
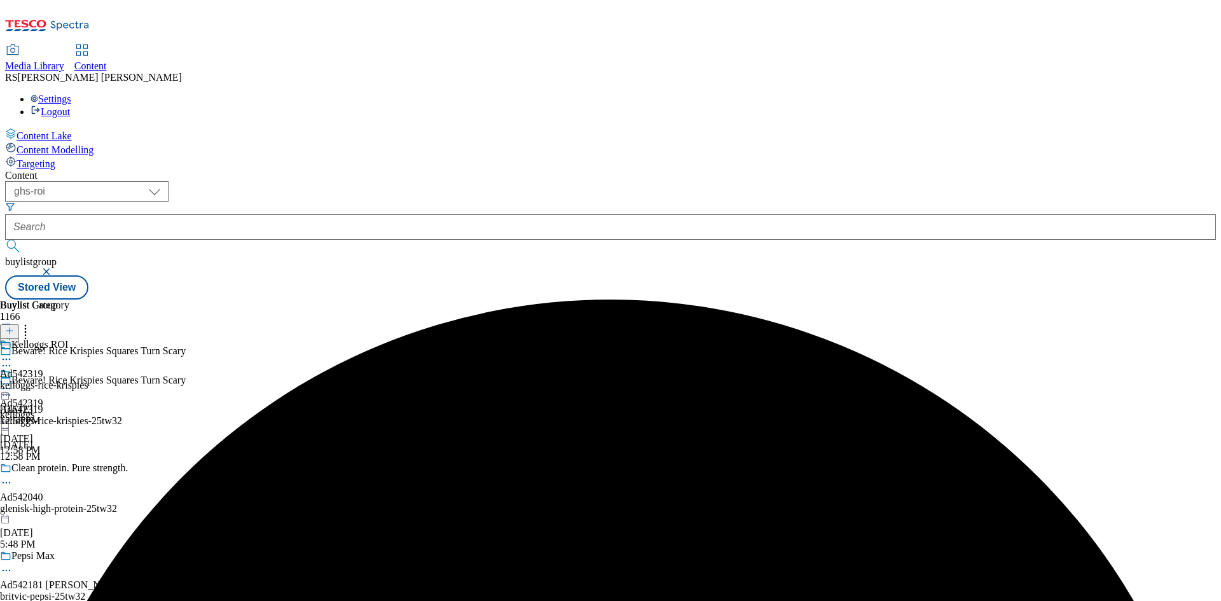
click at [88, 380] on div "kelloggs-rice-krispies" at bounding box center [44, 385] width 88 height 11
click at [14, 326] on icon at bounding box center [9, 330] width 9 height 9
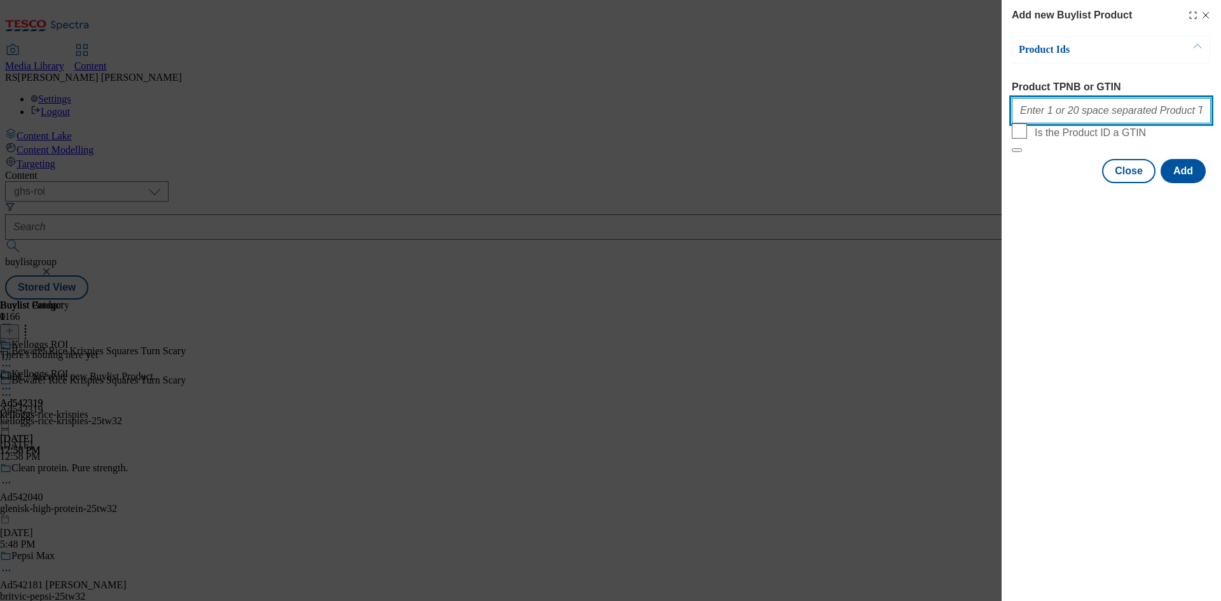
click at [1115, 114] on input "Product TPNB or GTIN" at bounding box center [1110, 110] width 199 height 25
paste input "54921285 54921360 63888346 65028596 62128396 89244848 93339230"
type input "54921285 54921360 63888346 65028596 62128396 89244848 93339230"
click at [1191, 183] on button "Add" at bounding box center [1182, 171] width 45 height 24
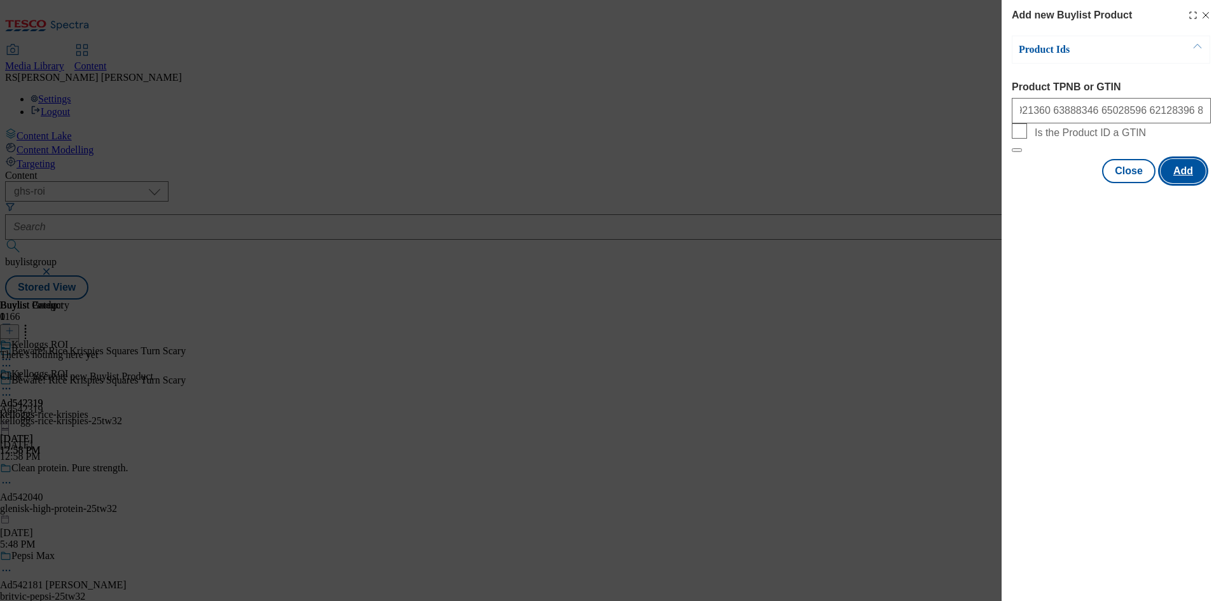
scroll to position [0, 0]
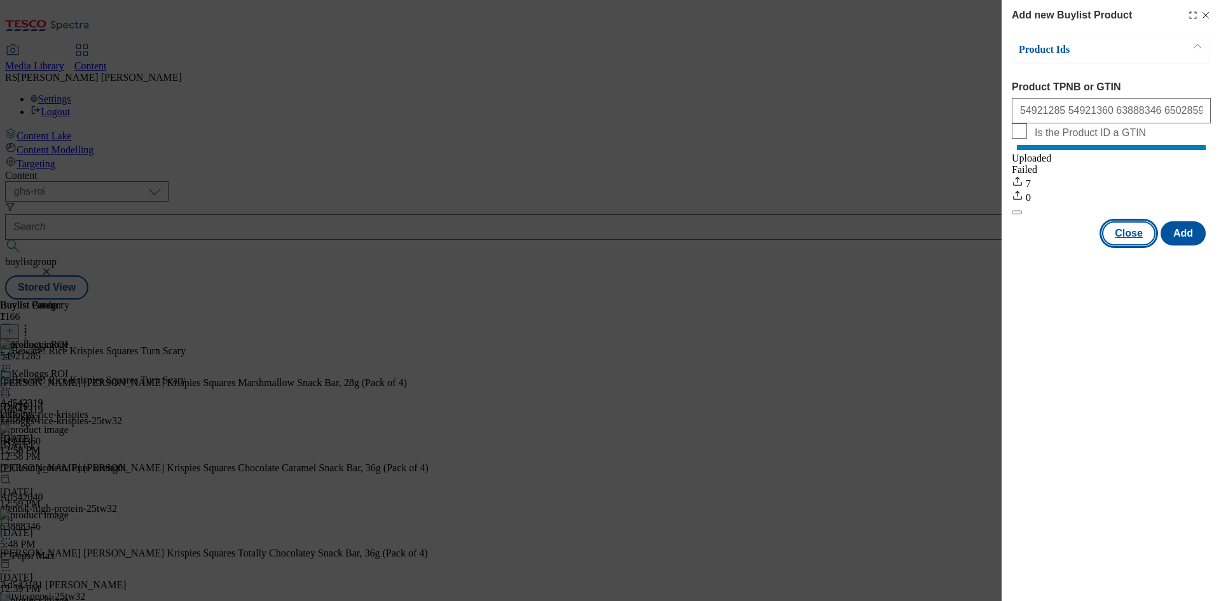
click at [1130, 245] on button "Close" at bounding box center [1128, 233] width 53 height 24
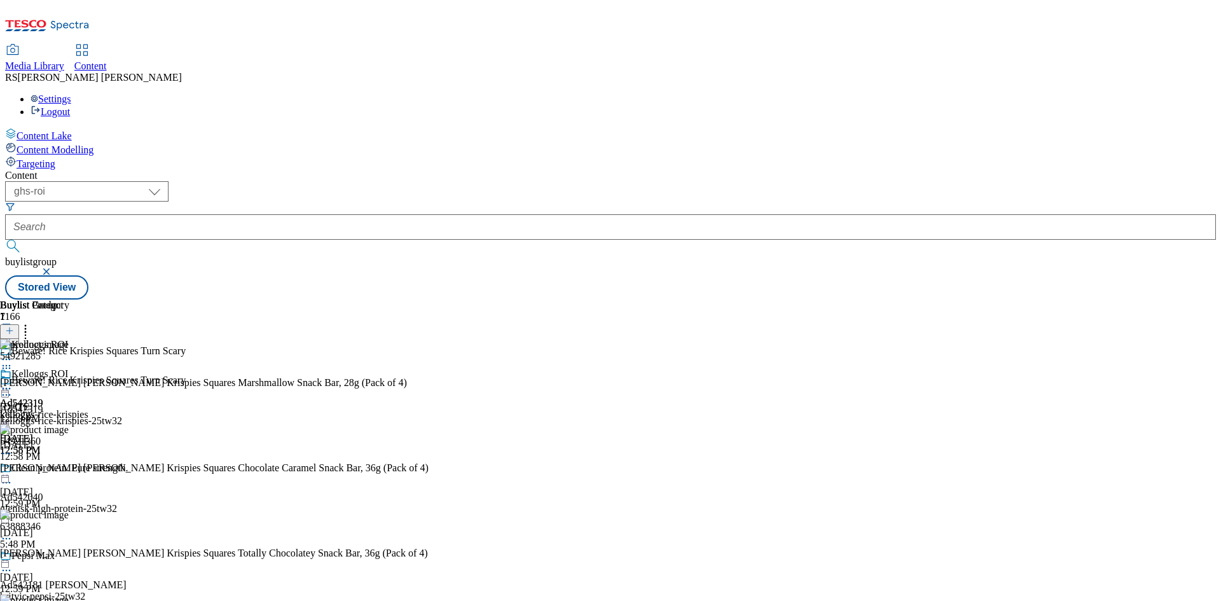
click at [13, 388] on icon at bounding box center [6, 394] width 13 height 13
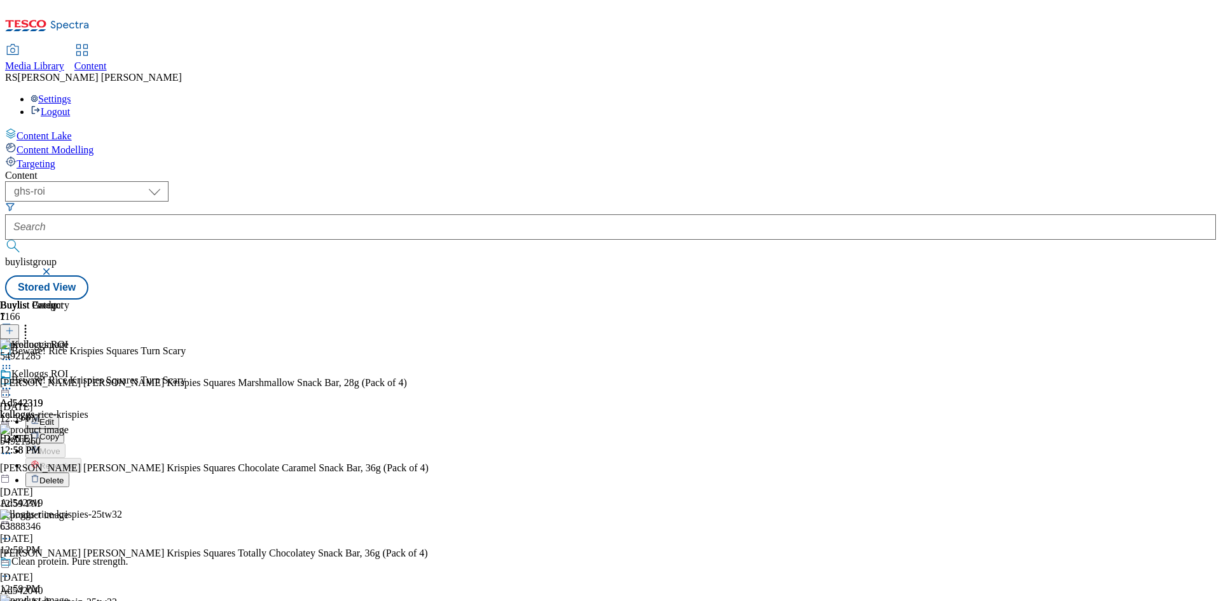
click at [59, 414] on button "Edit" at bounding box center [42, 421] width 34 height 15
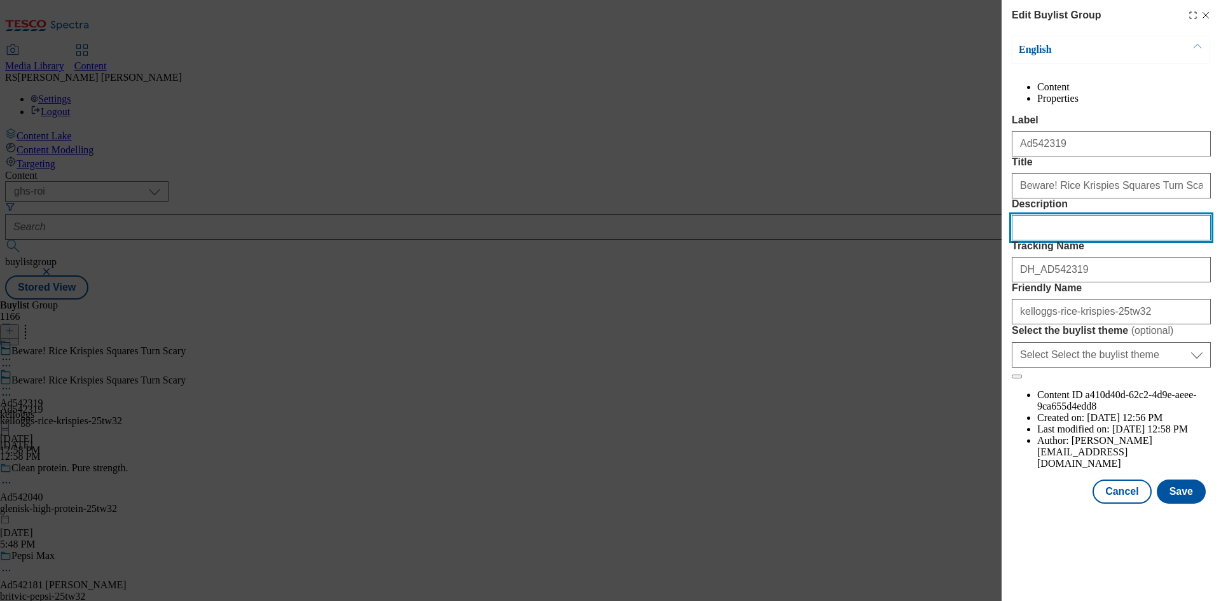
click at [1120, 240] on input "Description" at bounding box center [1110, 227] width 199 height 25
paste input "Kellogg's Rice Krispies Squares Marshmallow Snack Bar, 28g (Pack of 4)"
type input "Kellogg's Rice Krispies Squares Marshmallow Snack Bar, 28g (Pack of 4)"
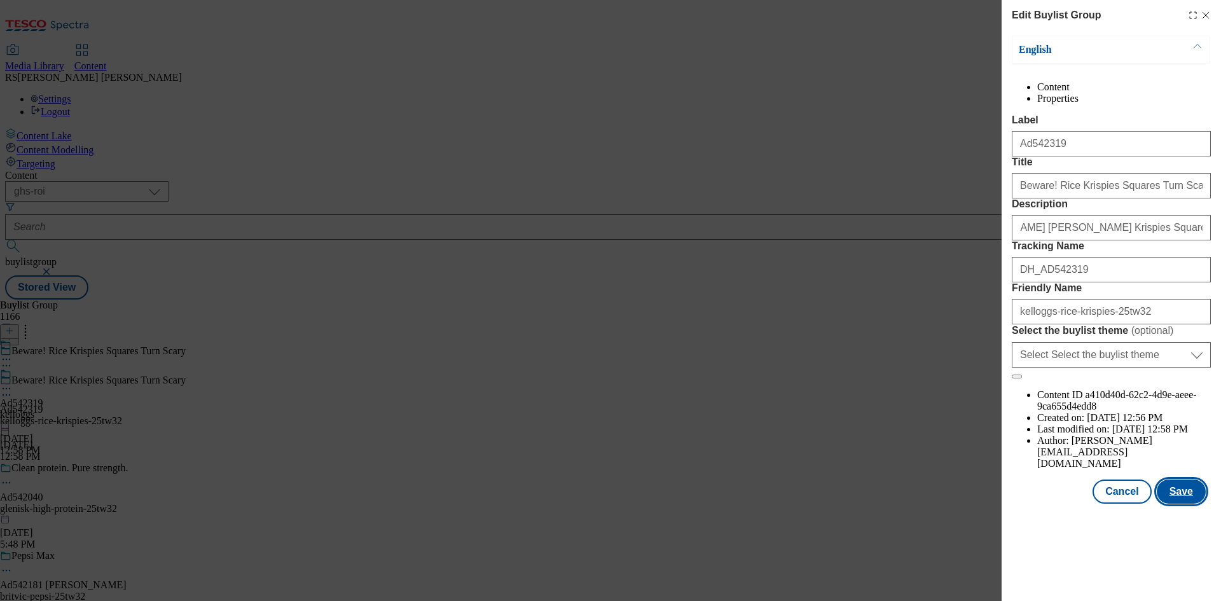
click at [1188, 503] on button "Save" at bounding box center [1180, 491] width 49 height 24
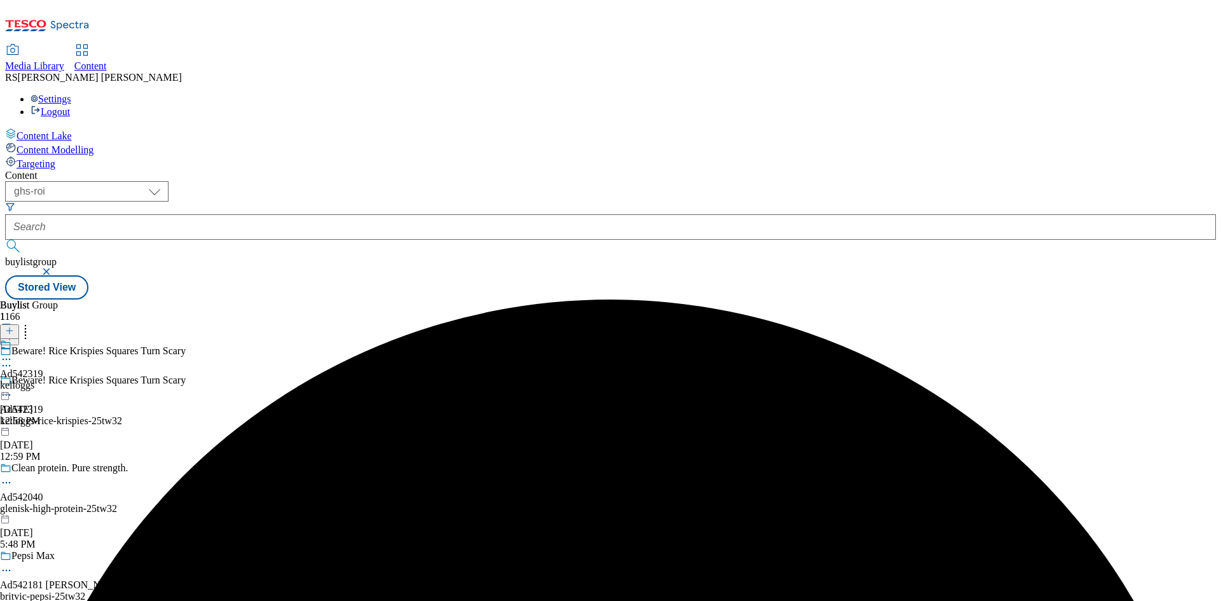
click at [13, 353] on icon at bounding box center [6, 359] width 13 height 13
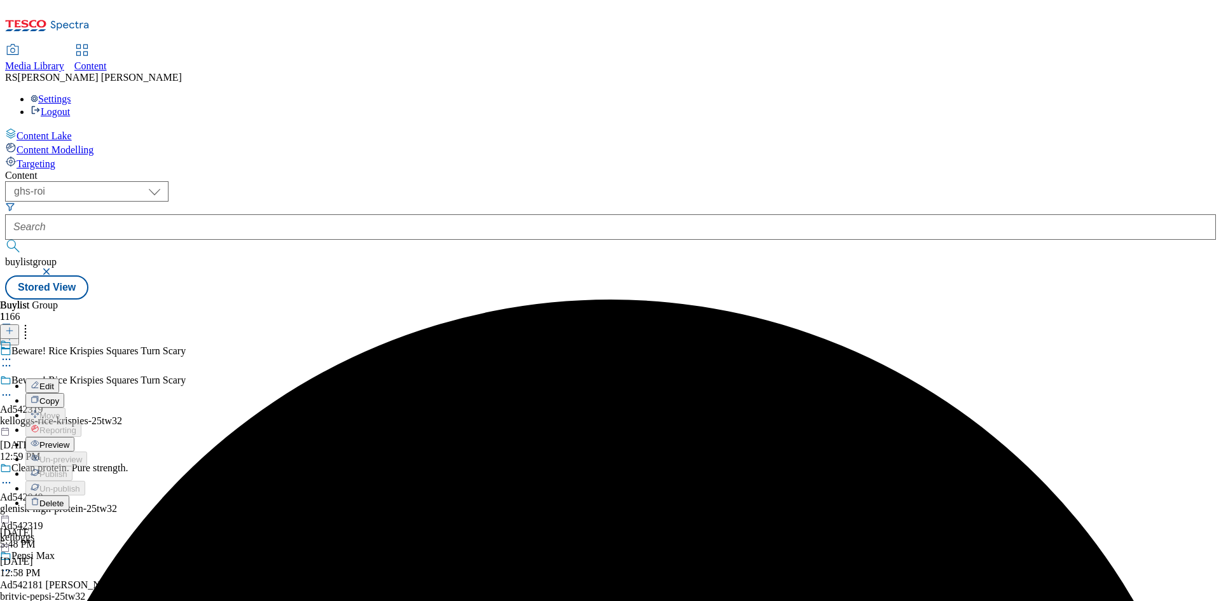
click at [59, 378] on button "Edit" at bounding box center [42, 385] width 34 height 15
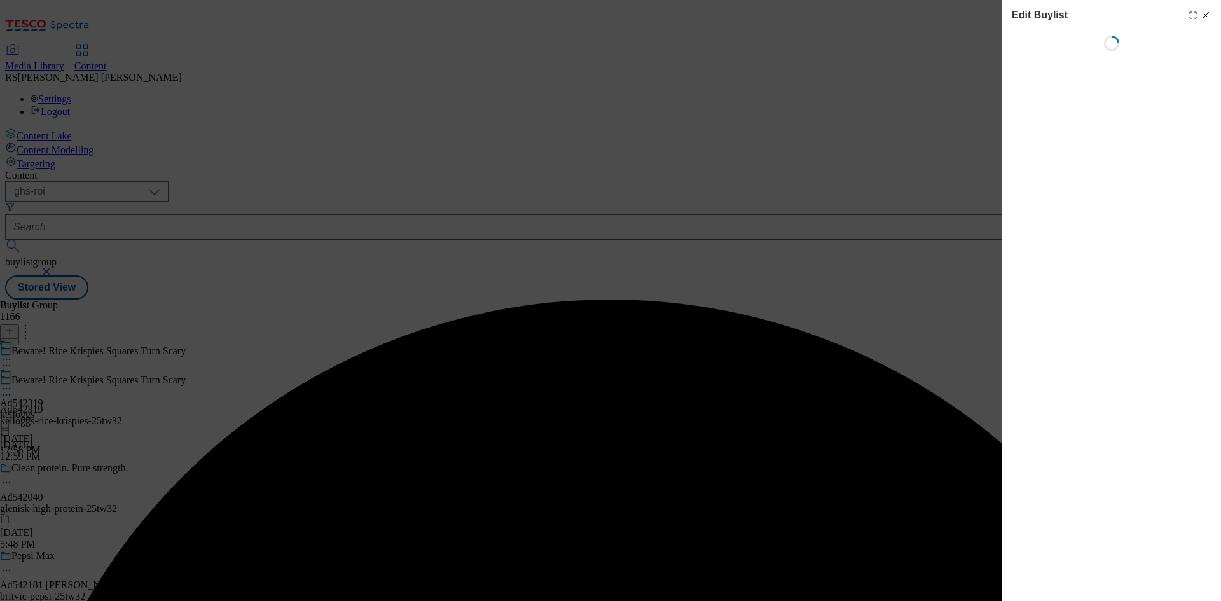
select select "tactical"
select select "supplier funded short term 1-3 weeks"
select select "dunnhumby"
select select "Banner"
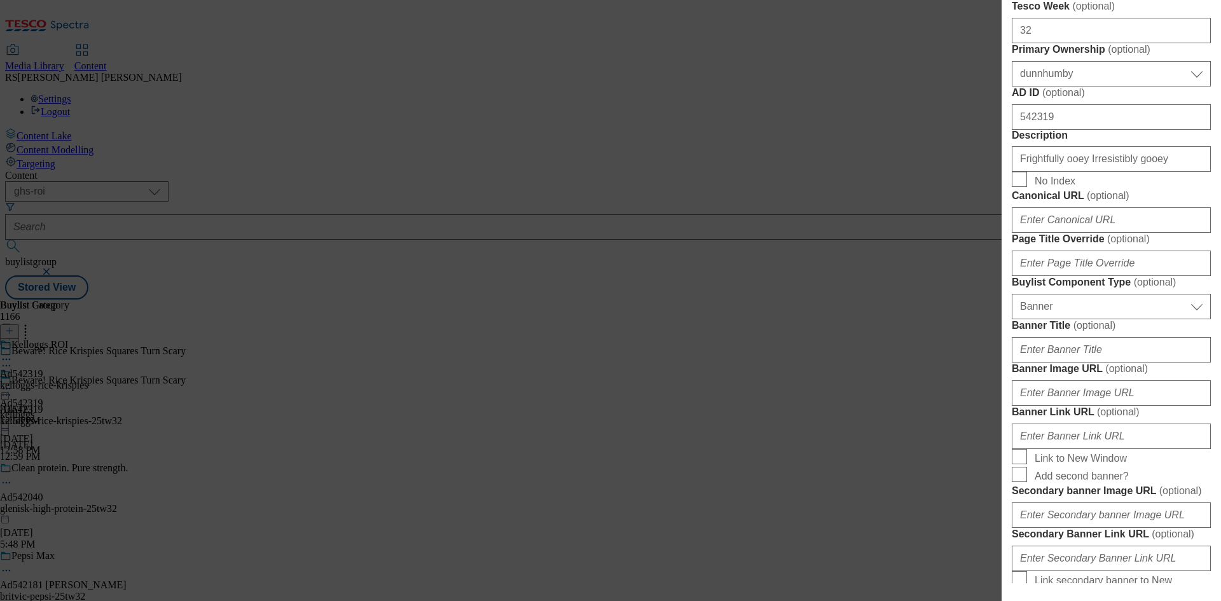
scroll to position [636, 0]
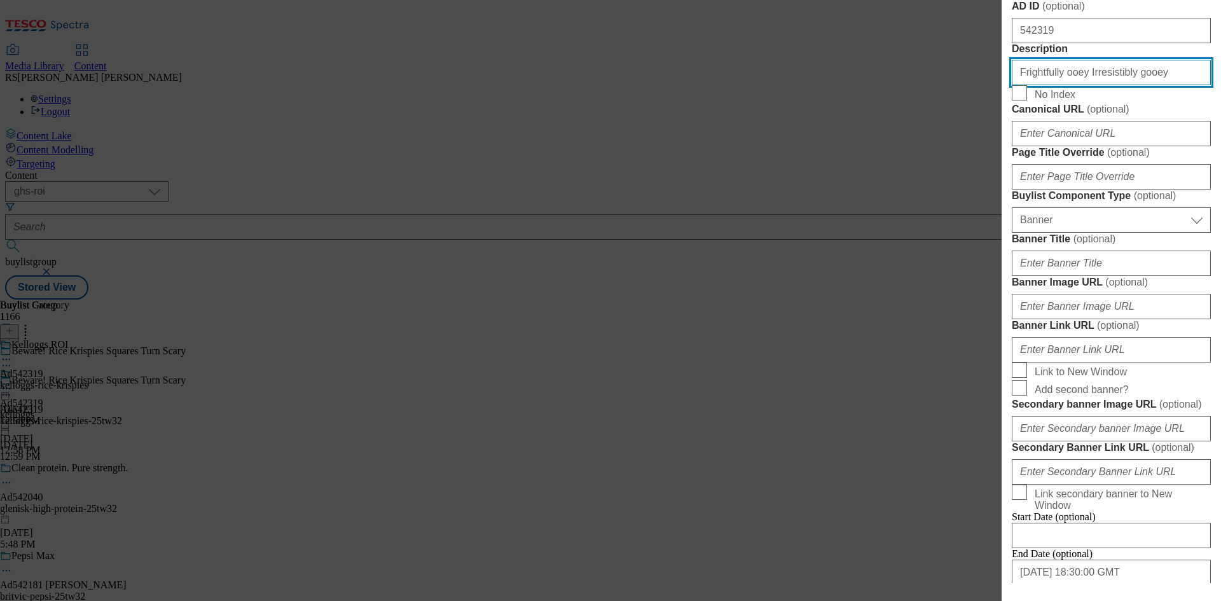
drag, startPoint x: 833, startPoint y: 349, endPoint x: 787, endPoint y: 353, distance: 46.6
click at [787, 353] on div "Edit Buylist Tags 1 tags selected fnf marketplace whoosh ghs buylist English Co…" at bounding box center [610, 300] width 1221 height 601
paste input "Kellogg's Rice Krispies Squares Marshmallow Snack Bar, 28g (Pack of 4)"
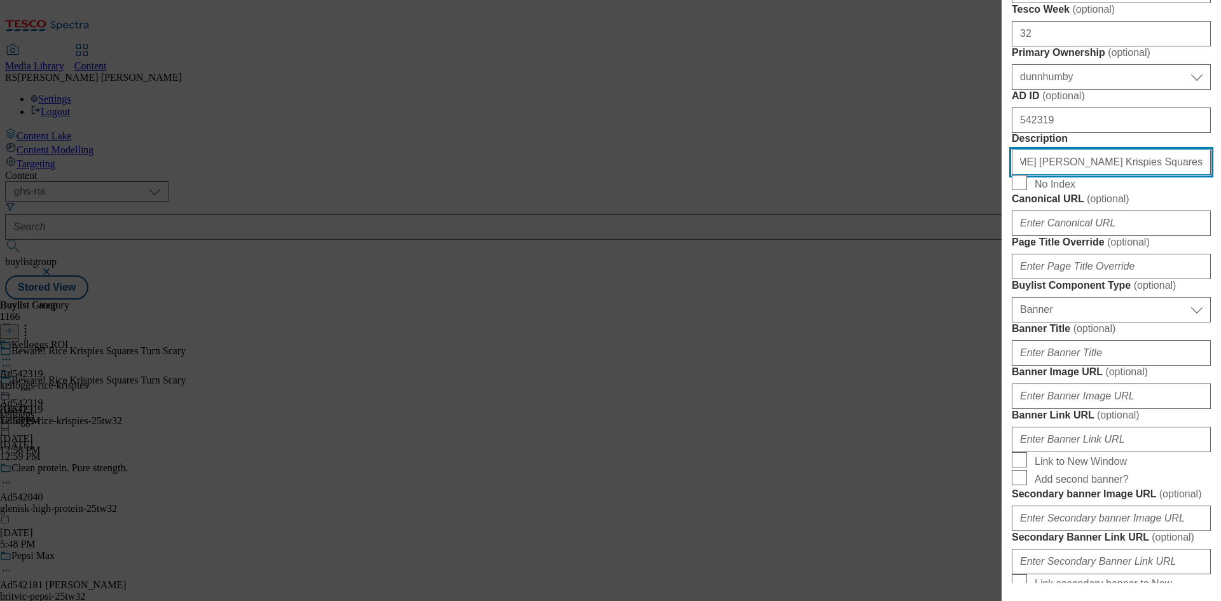
scroll to position [254, 0]
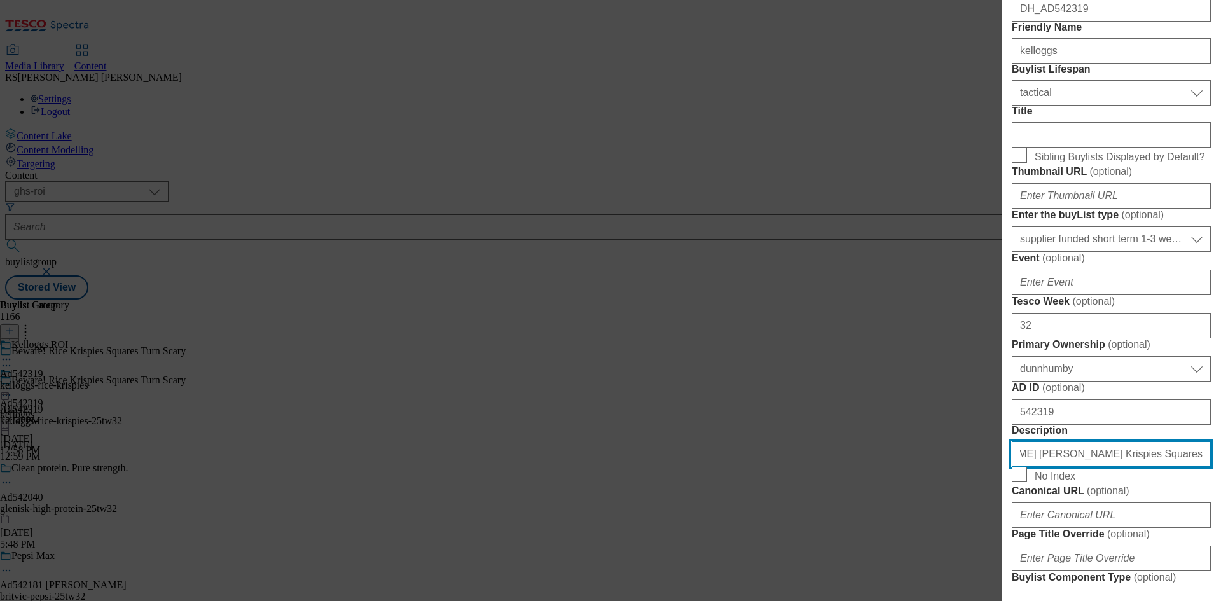
type input "Kellogg's Rice Krispies Squares Marshmallow Snack Bar, 28g (Pack of 4)"
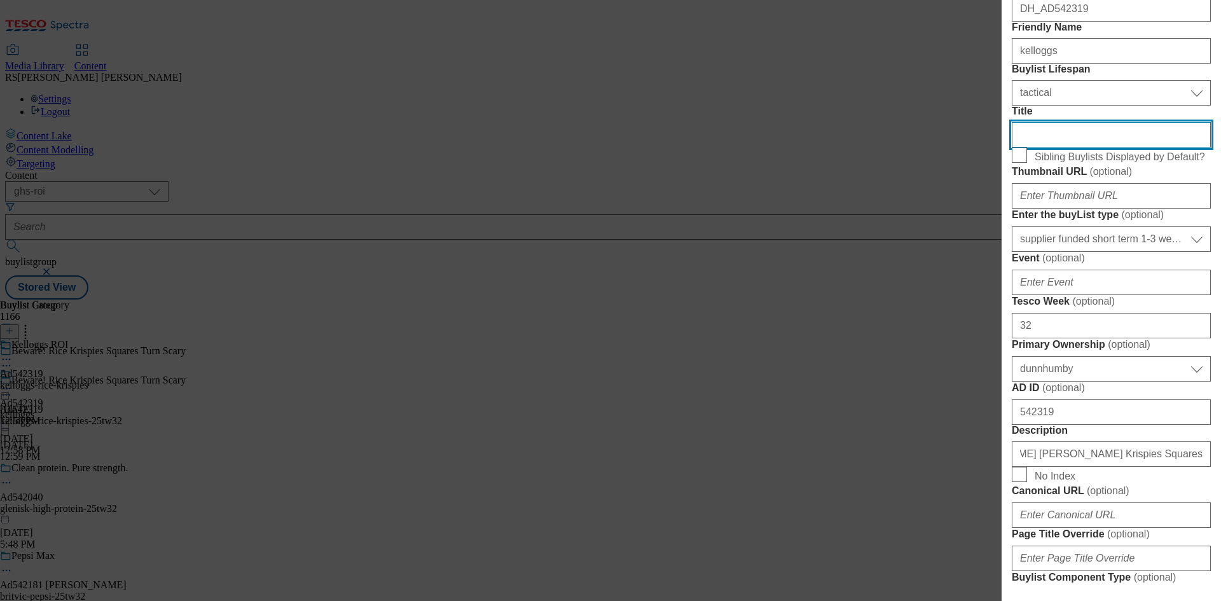
click at [1064, 147] on input "Title" at bounding box center [1110, 134] width 199 height 25
drag, startPoint x: 1168, startPoint y: 247, endPoint x: 1182, endPoint y: 278, distance: 33.9
click at [1168, 147] on input "Title" at bounding box center [1110, 134] width 199 height 25
paste input "Frightfully ooey Irresistibly gooey"
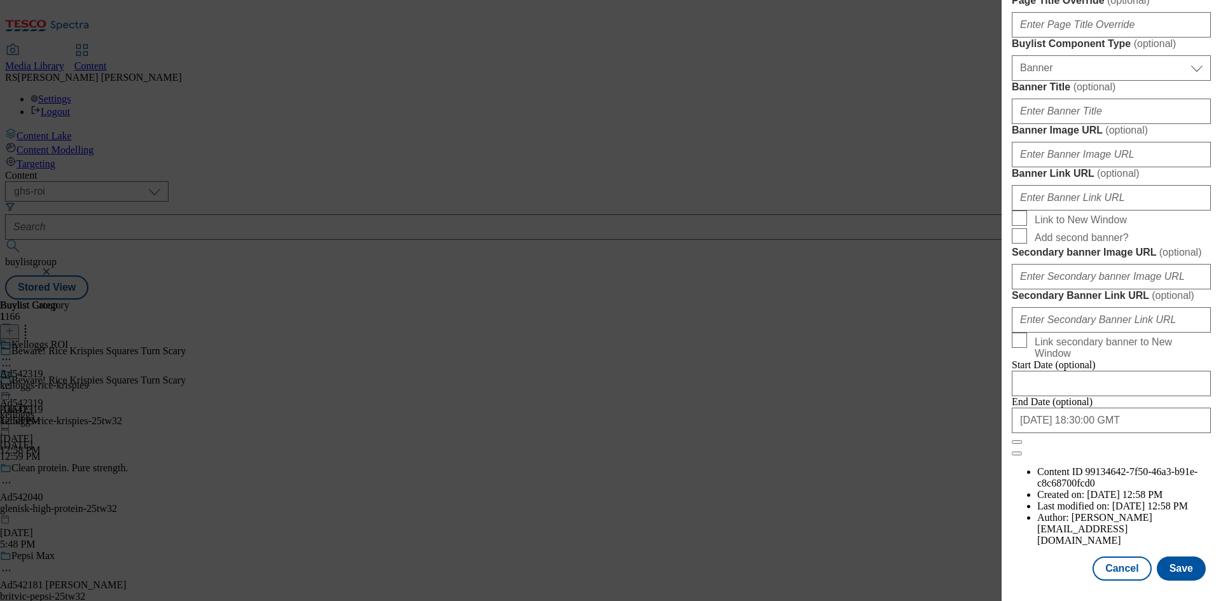
scroll to position [1248, 0]
type input "Frightfully ooey Irresistibly gooey"
click at [1173, 564] on button "Save" at bounding box center [1180, 568] width 49 height 24
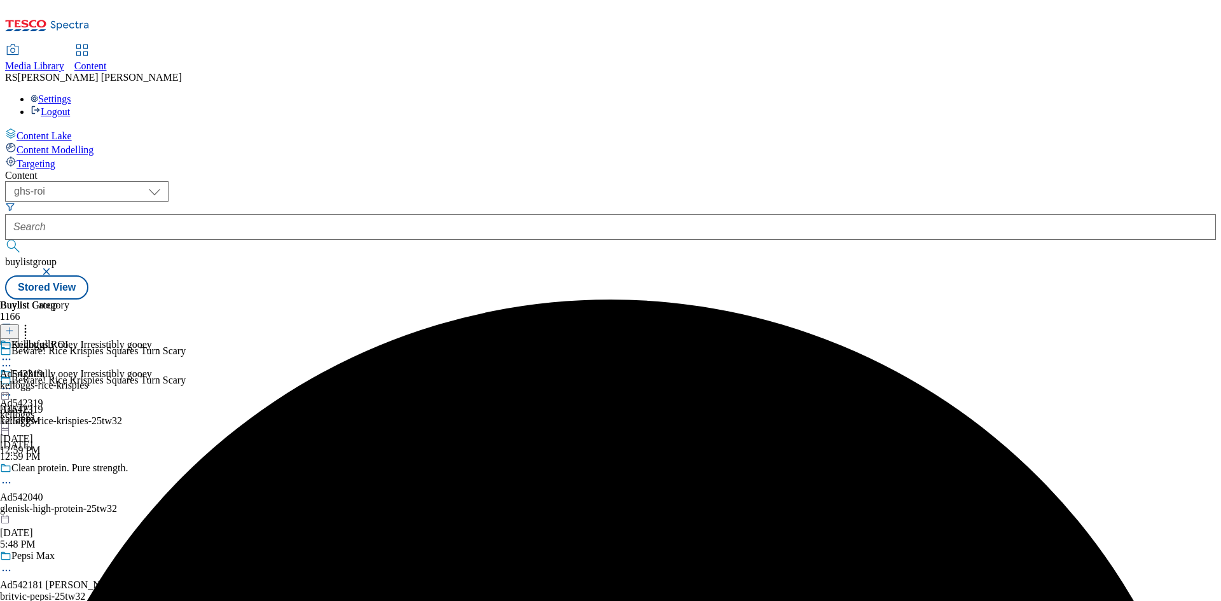
click at [13, 353] on icon at bounding box center [6, 359] width 13 height 13
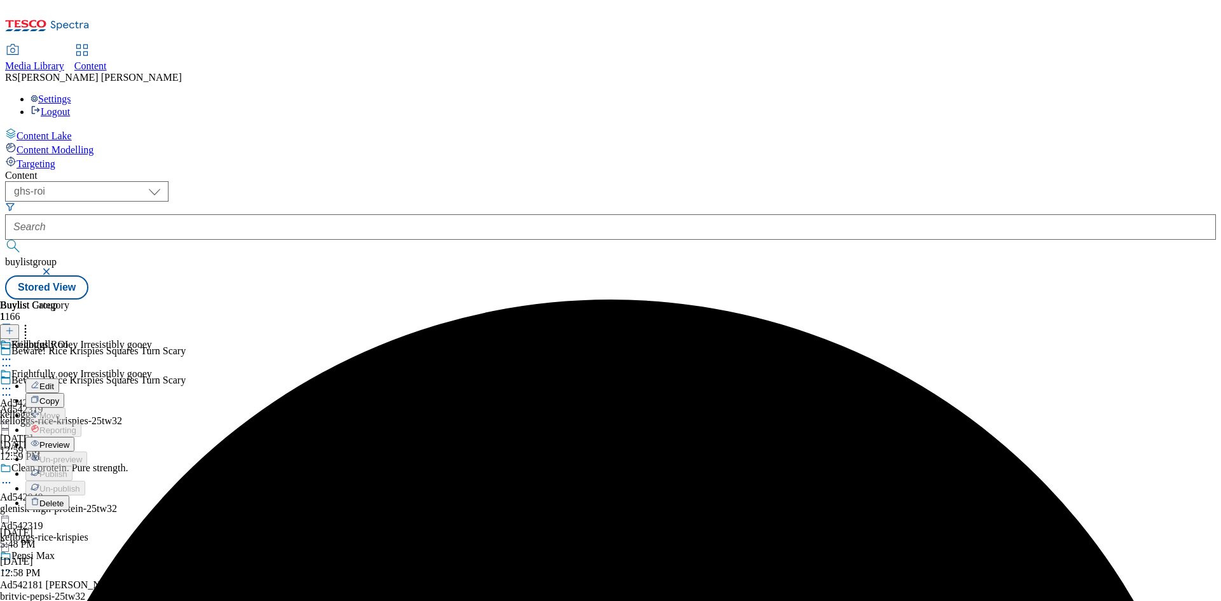
click at [54, 381] on span "Edit" at bounding box center [46, 386] width 15 height 10
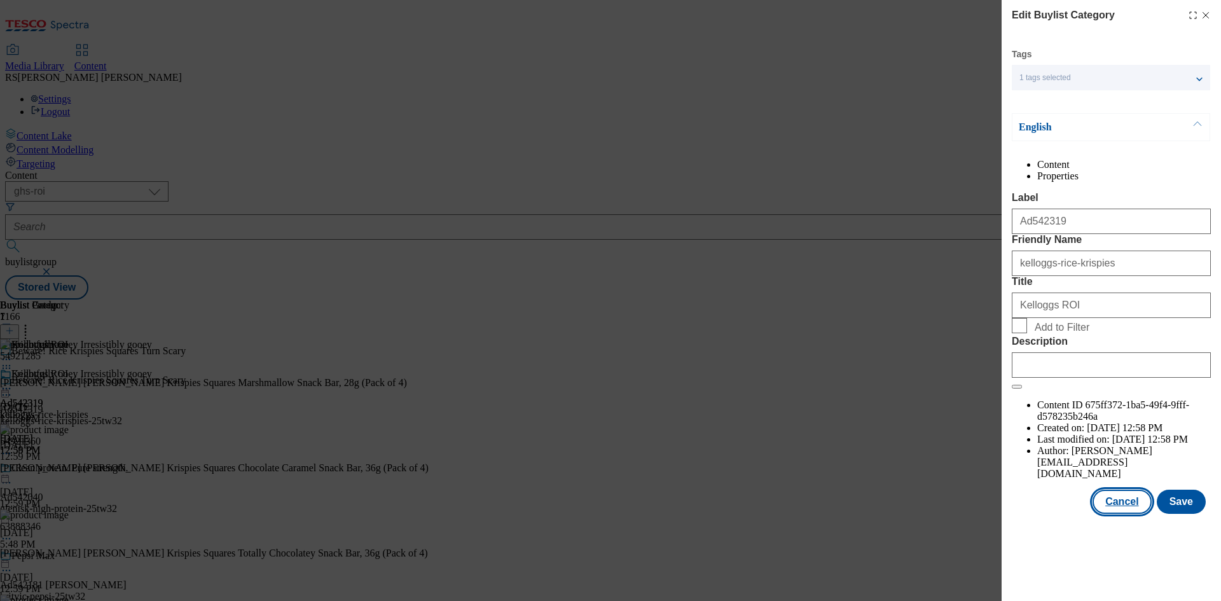
click at [1115, 514] on button "Cancel" at bounding box center [1121, 501] width 58 height 24
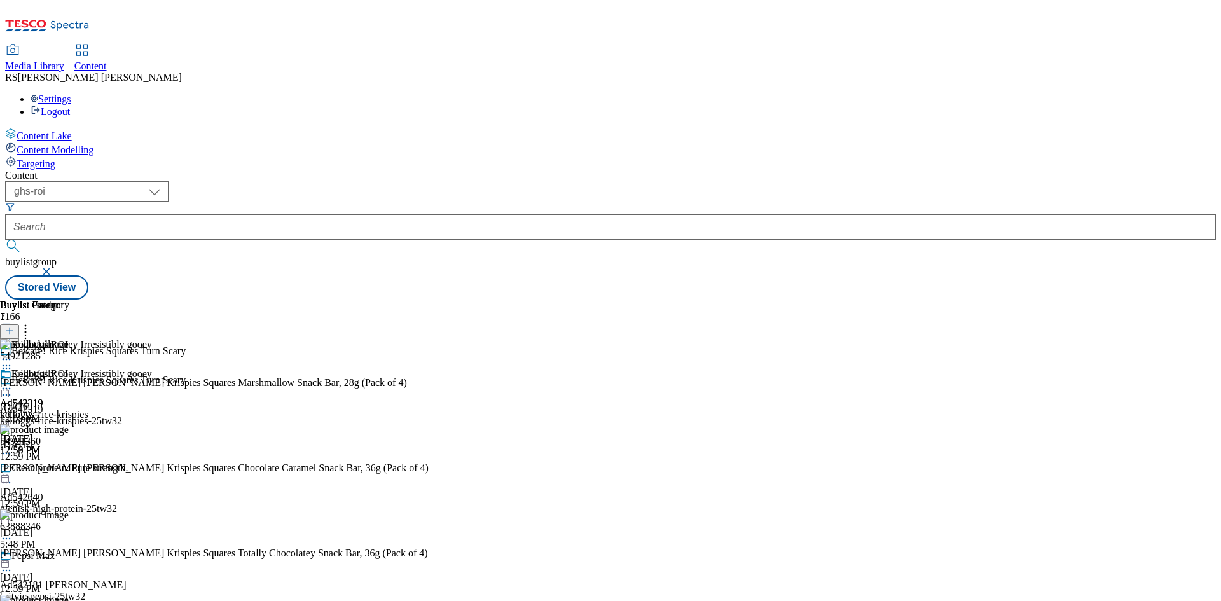
click at [8, 388] on circle at bounding box center [7, 389] width 2 height 2
click at [59, 407] on button "Edit" at bounding box center [42, 414] width 34 height 15
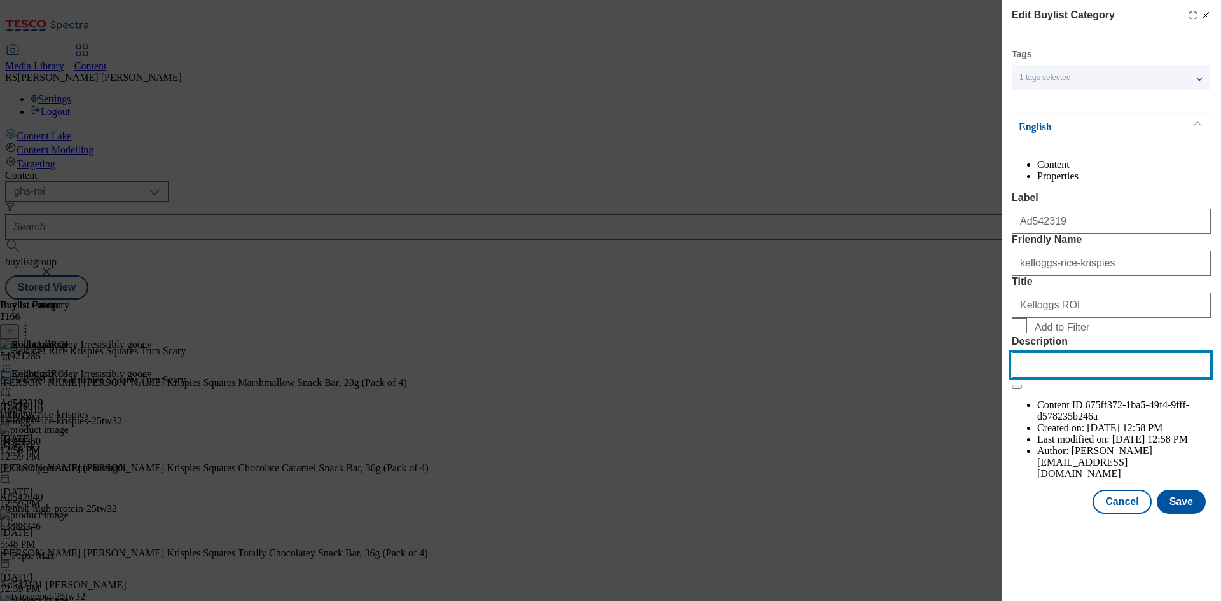
click at [1117, 378] on input "Description" at bounding box center [1110, 364] width 199 height 25
paste input "Kellogg's Rice Krispies Squares Marshmallow Snack Bar, 28g (Pack of 4)"
type input "Kellogg's Rice Krispies Squares Marshmallow Snack Bar, 28g (Pack of 4)"
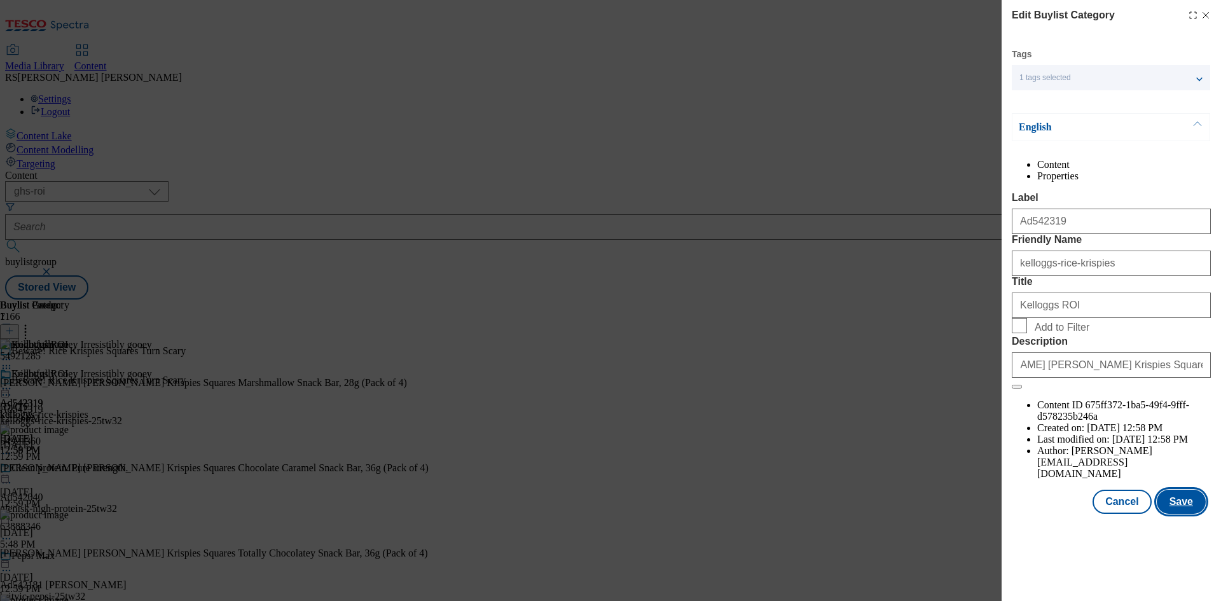
click at [1192, 514] on button "Save" at bounding box center [1180, 501] width 49 height 24
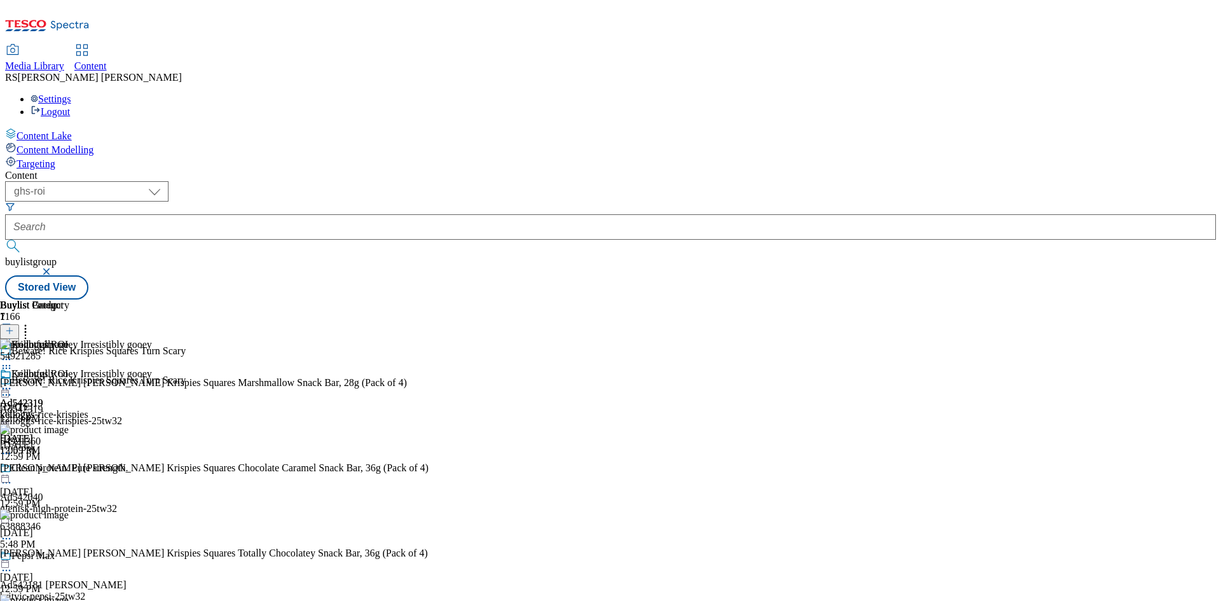
click at [1168, 299] on div "Buylist Group 1166 Beware! Rice Krispies Squares Turn Scary Beware! Rice Krispi…" at bounding box center [610, 299] width 1210 height 0
click at [13, 382] on icon at bounding box center [6, 388] width 13 height 13
click at [69, 469] on span "Preview" at bounding box center [54, 474] width 30 height 10
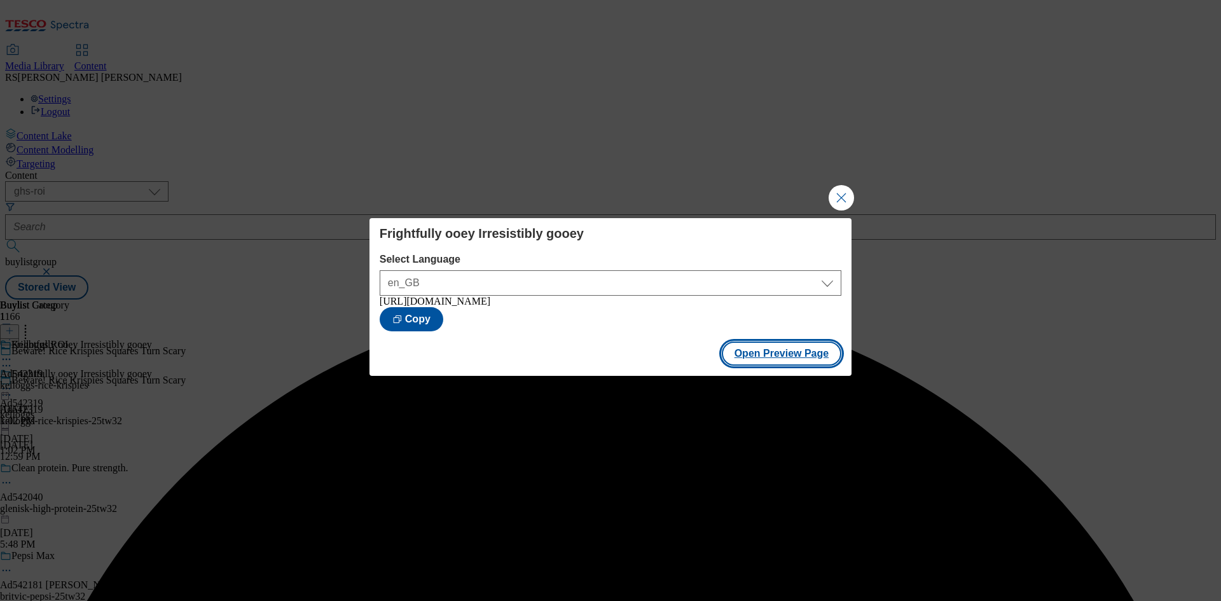
click at [773, 361] on button "Open Preview Page" at bounding box center [782, 353] width 120 height 24
click at [844, 196] on button "Close Modal" at bounding box center [840, 197] width 25 height 25
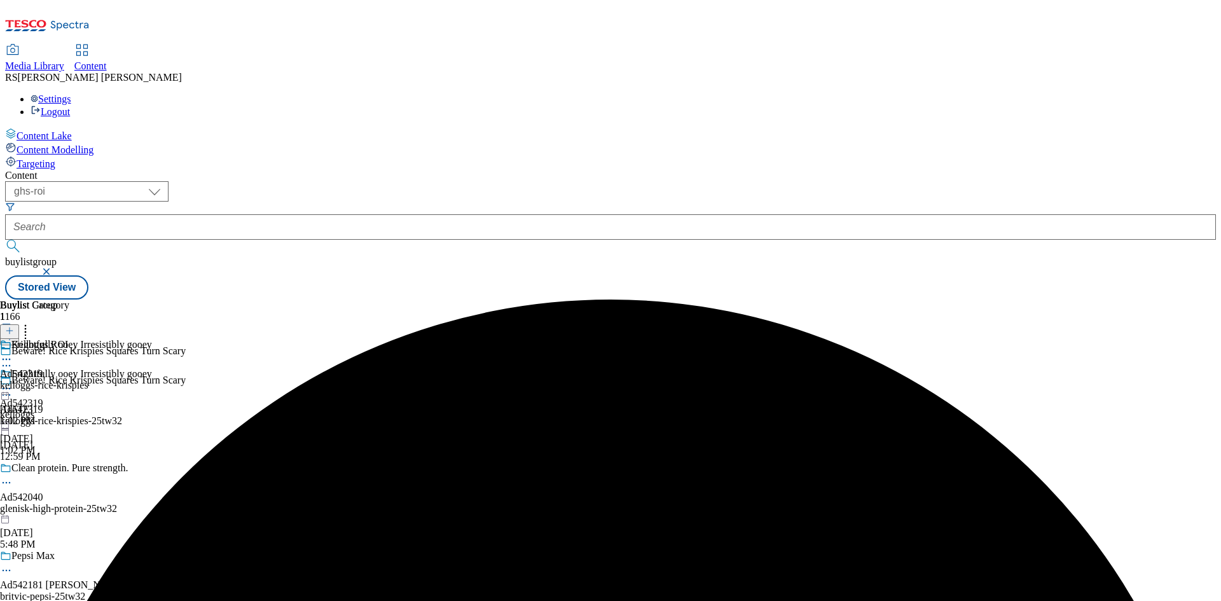
click at [13, 382] on icon at bounding box center [6, 388] width 13 height 13
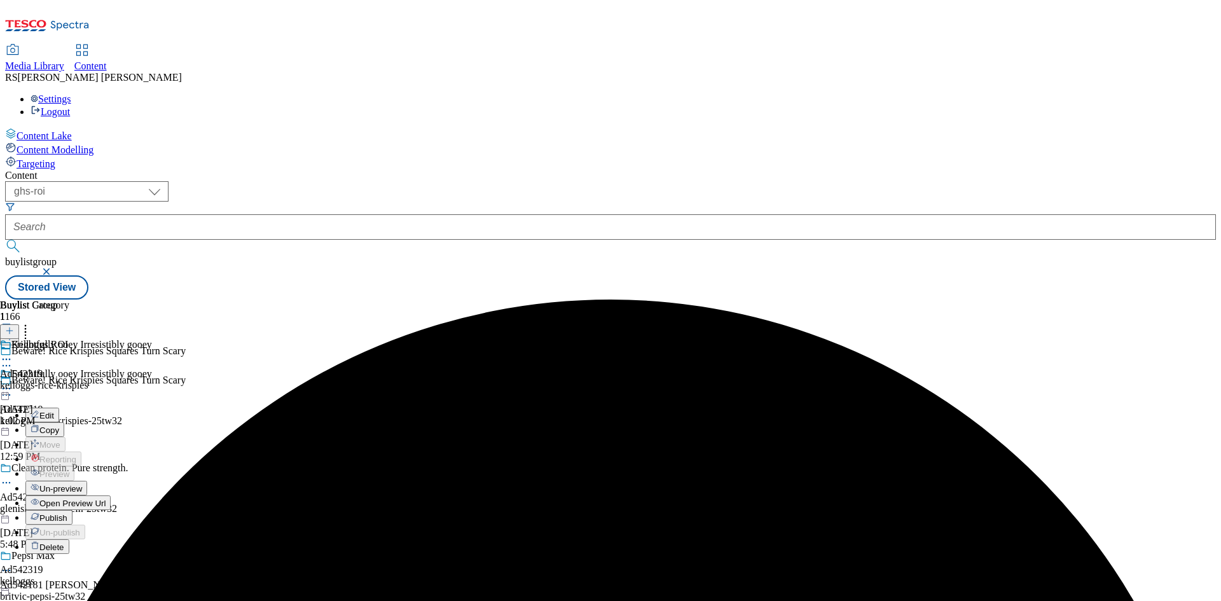
click at [72, 512] on div "Publish" at bounding box center [48, 517] width 47 height 11
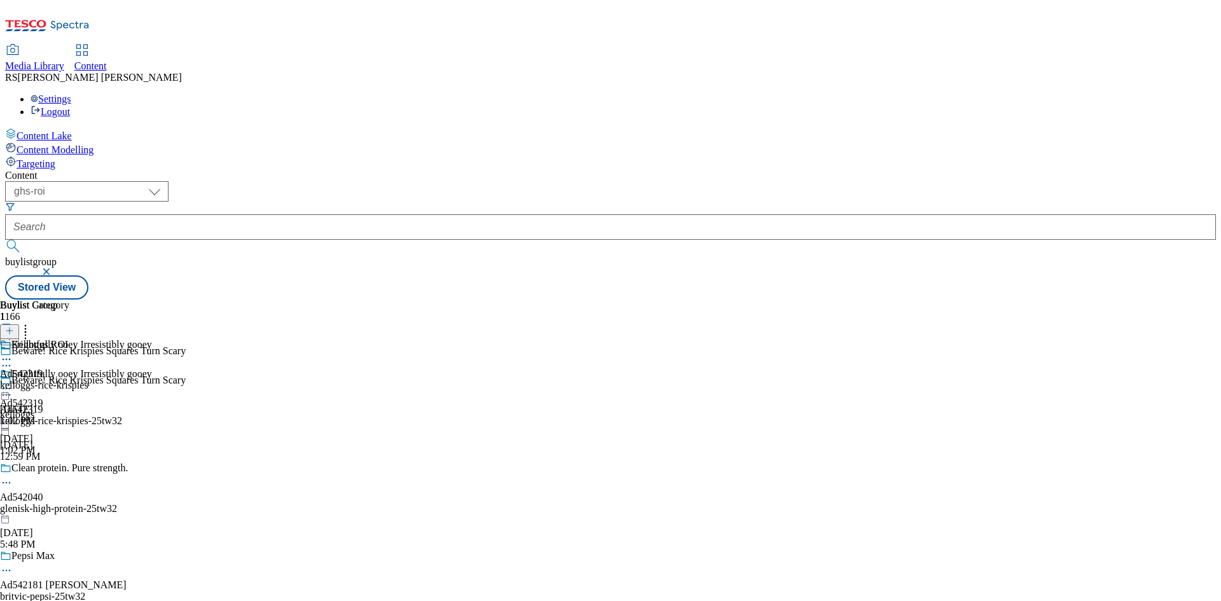
click at [13, 382] on icon at bounding box center [6, 388] width 13 height 13
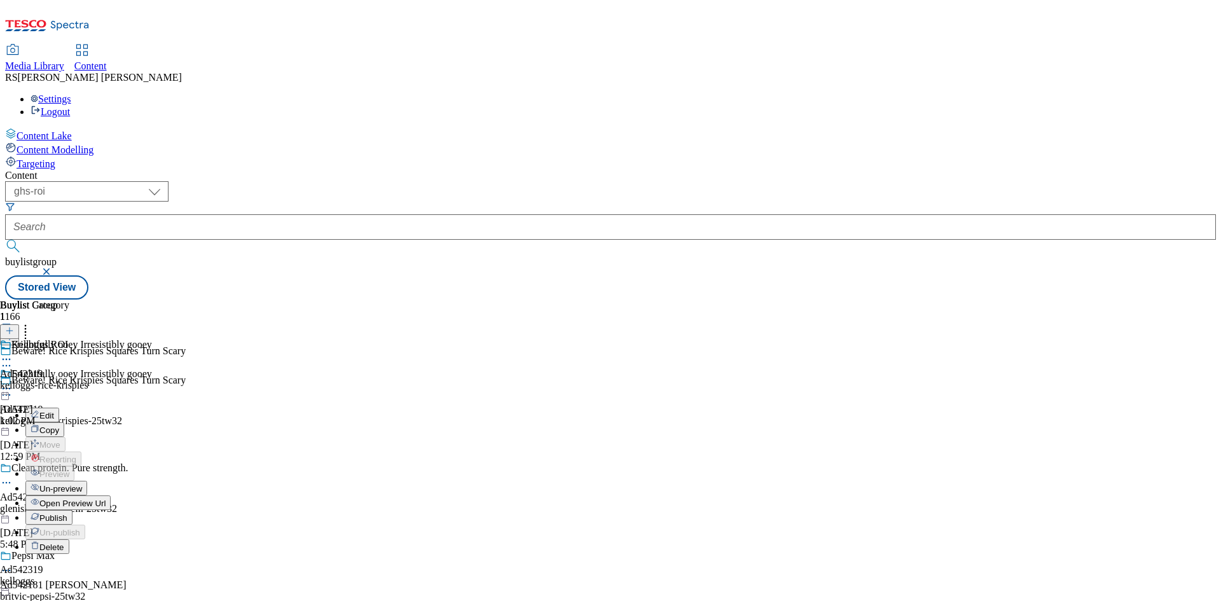
click at [67, 513] on span "Publish" at bounding box center [53, 518] width 28 height 10
